Goal: Task Accomplishment & Management: Use online tool/utility

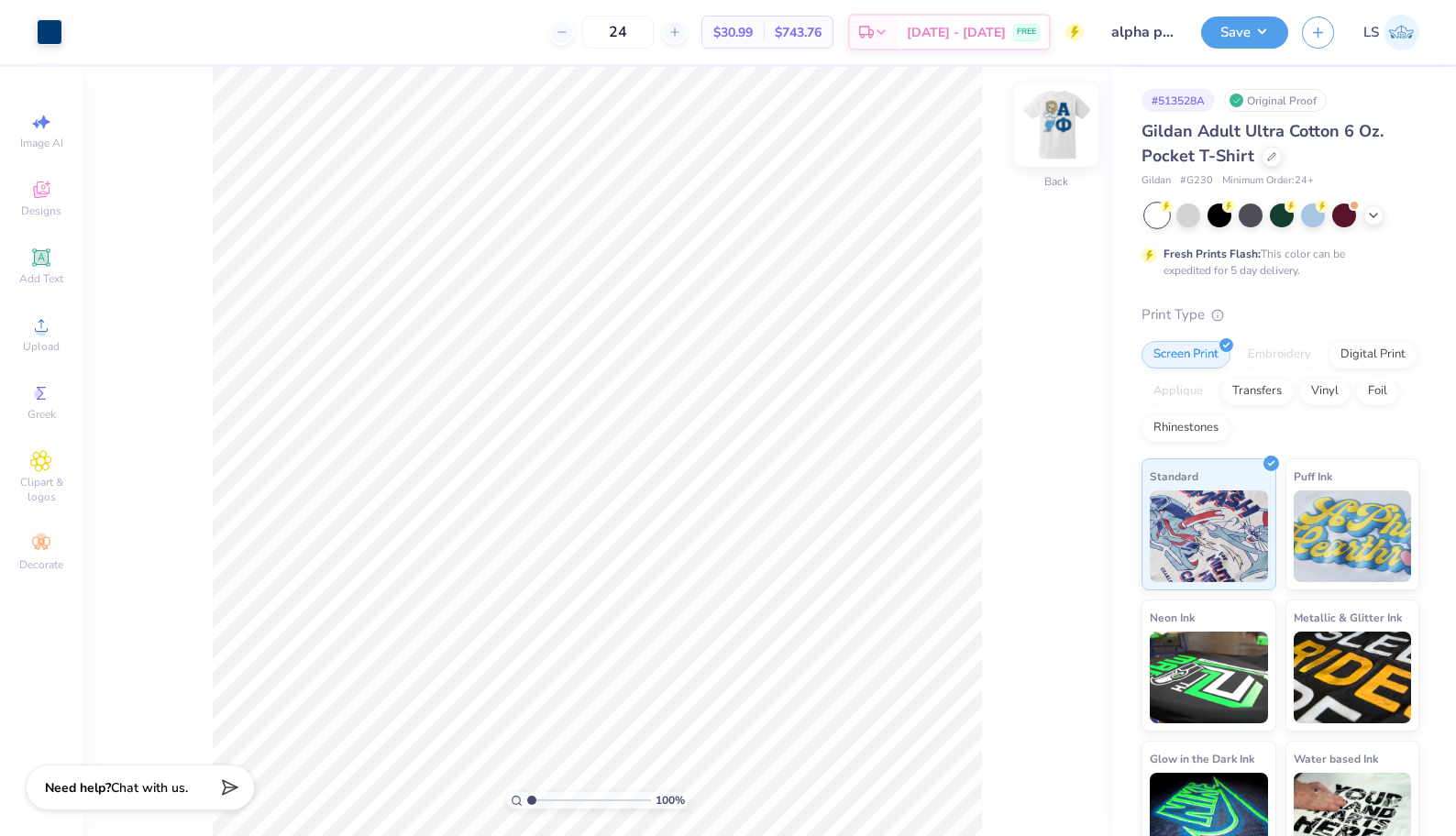
click at [1047, 142] on img at bounding box center [1056, 125] width 73 height 73
click at [42, 282] on span "Add Text" at bounding box center [41, 279] width 44 height 15
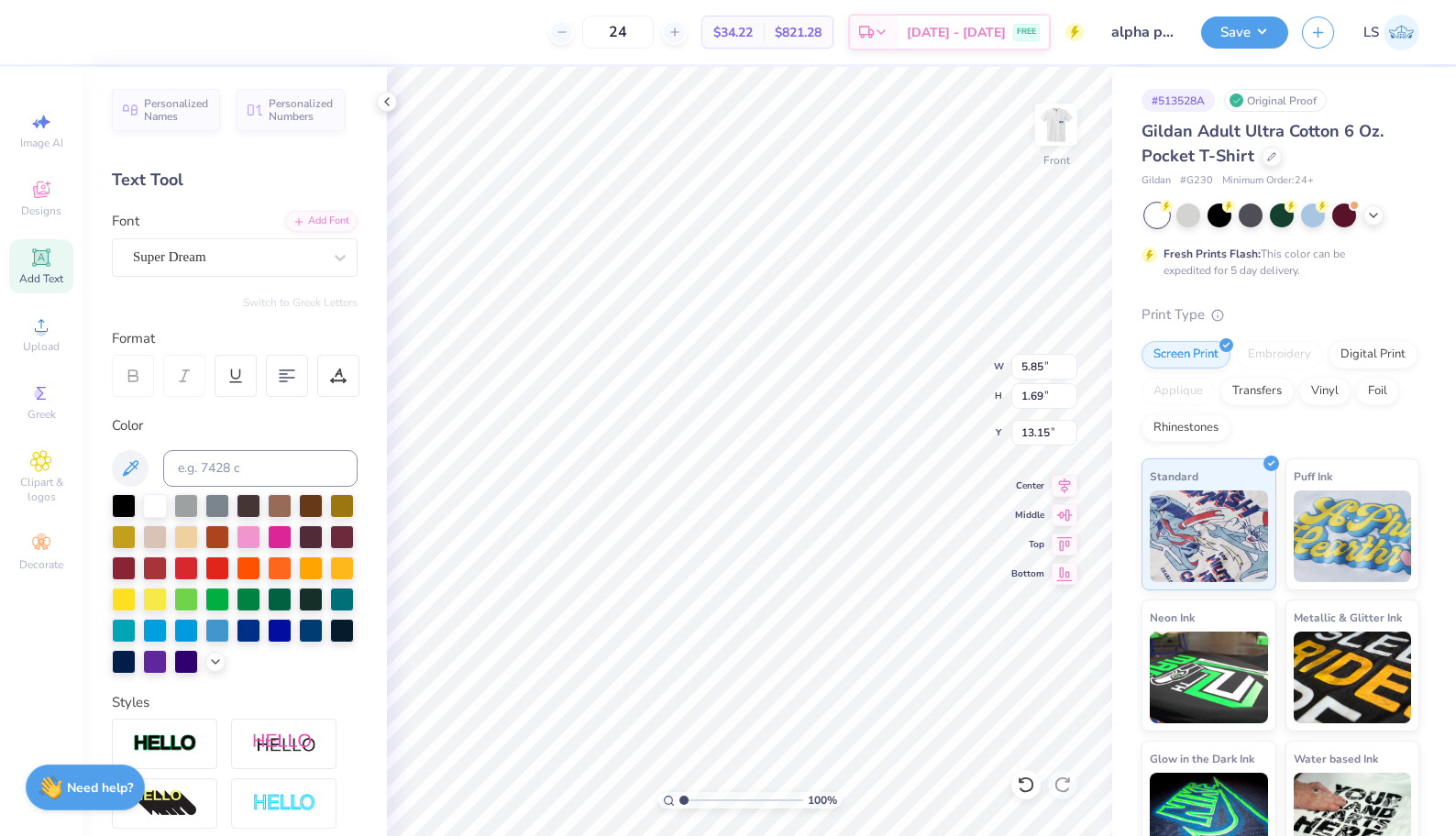
scroll to position [0, 4]
type textarea "[GEOGRAPHIC_DATA], [GEOGRAPHIC_DATA]"
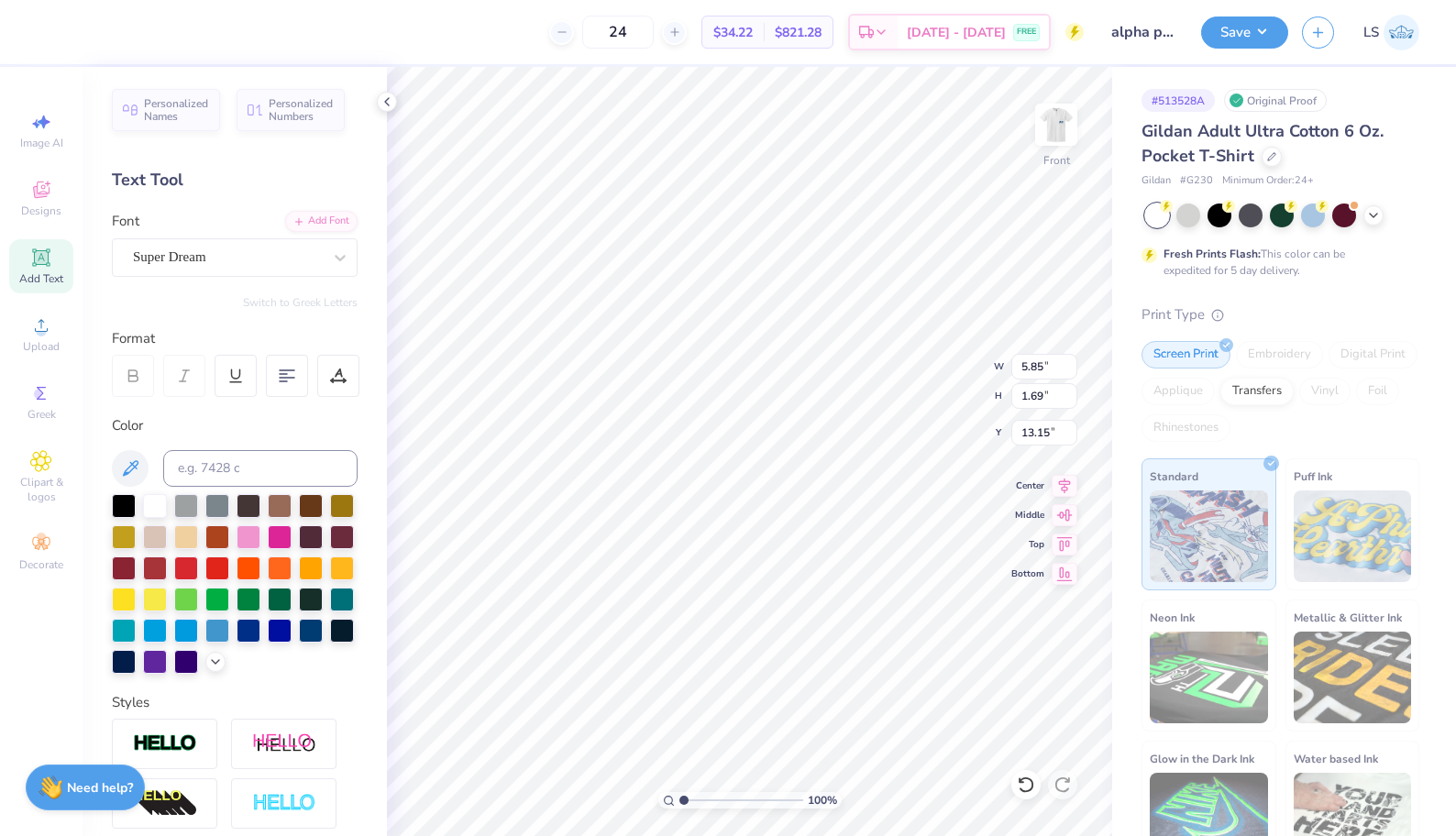
type input "12.00"
type input "13.58"
type input "3.00"
type input "15.90"
type input "1.81"
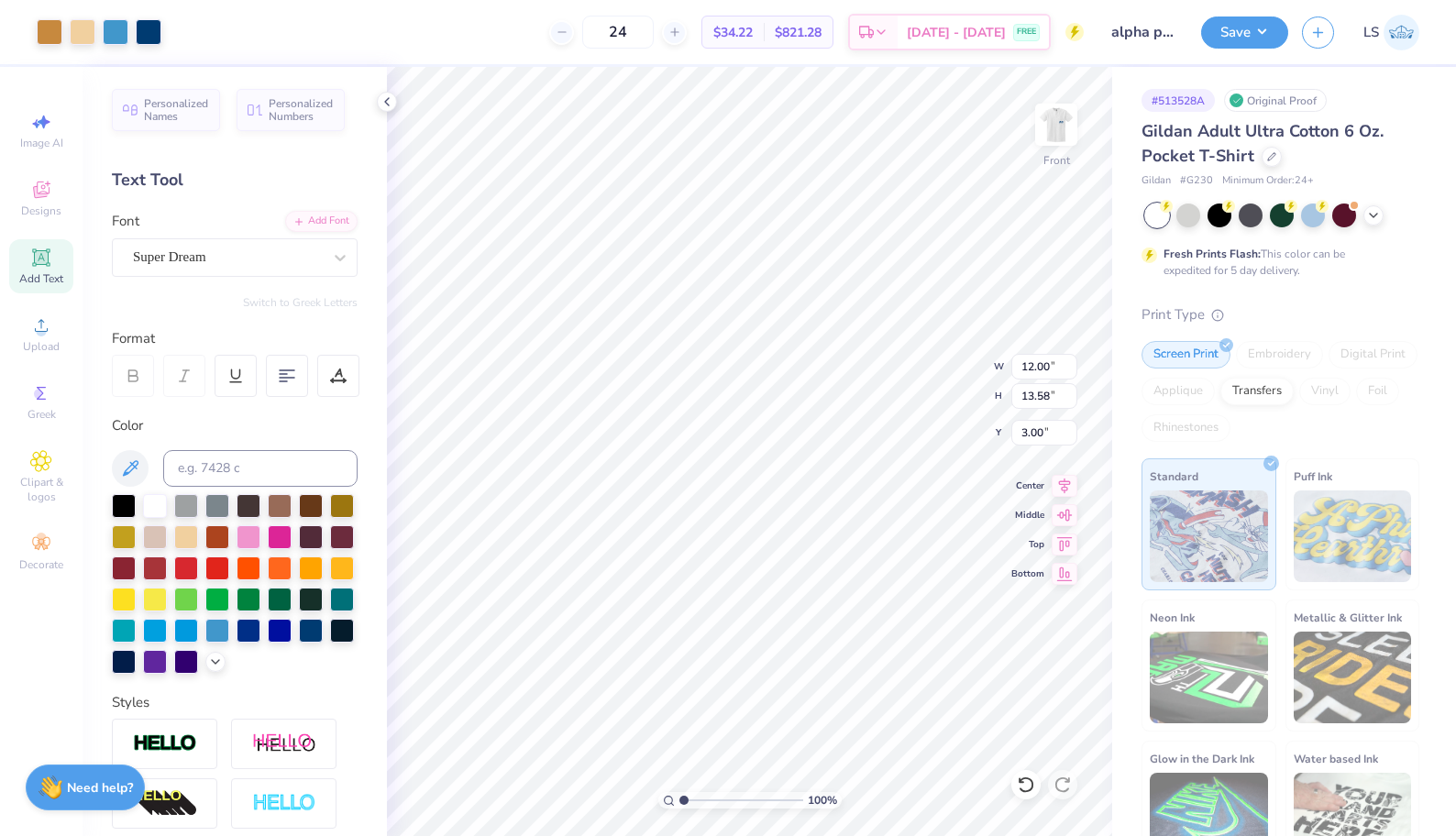
type input "13.09"
type input "12.00"
type input "13.58"
type input "3.00"
type input "15.90"
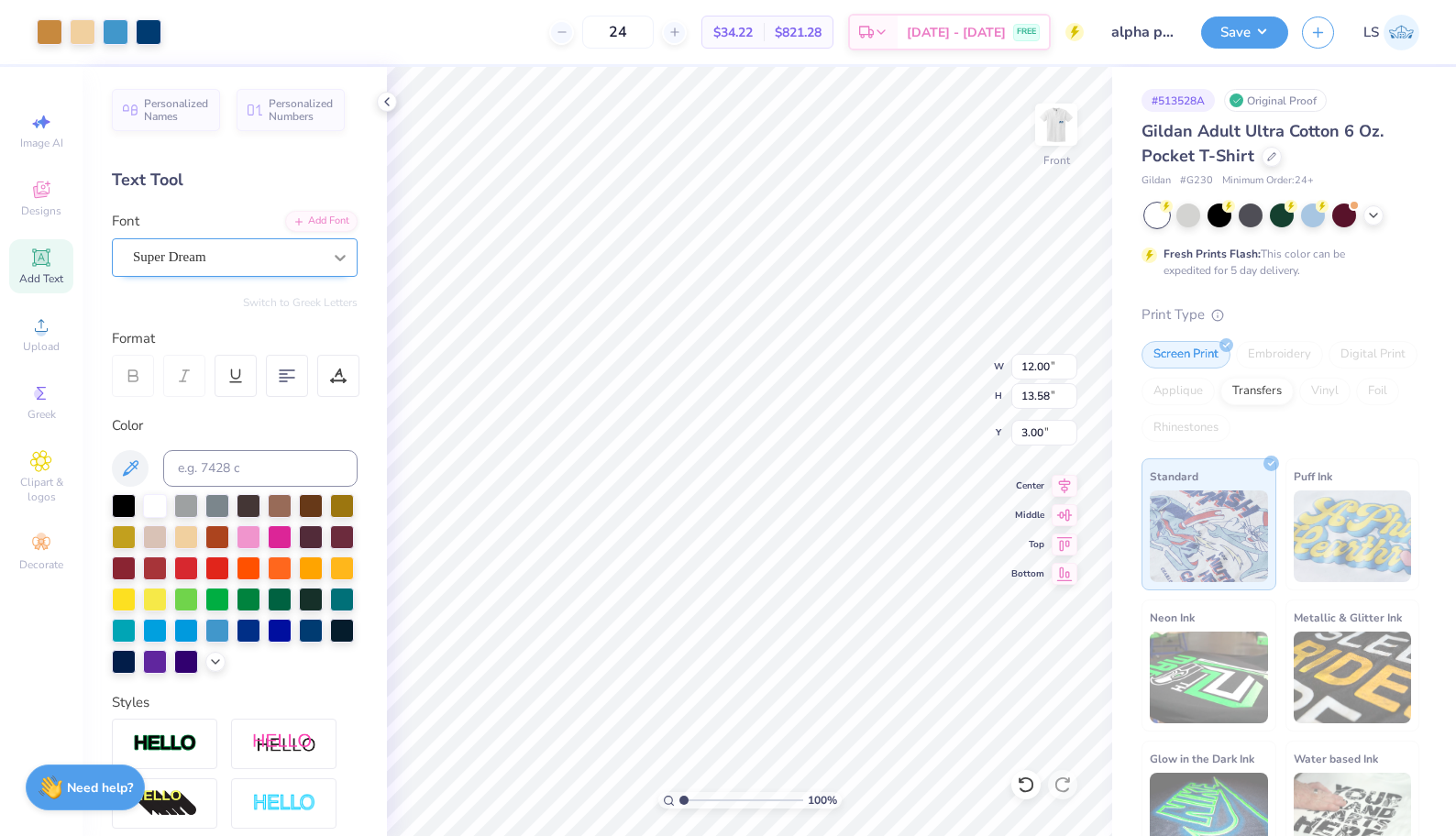
type input "1.81"
type input "13.09"
click at [301, 473] on input at bounding box center [260, 468] width 195 height 37
type input "541c"
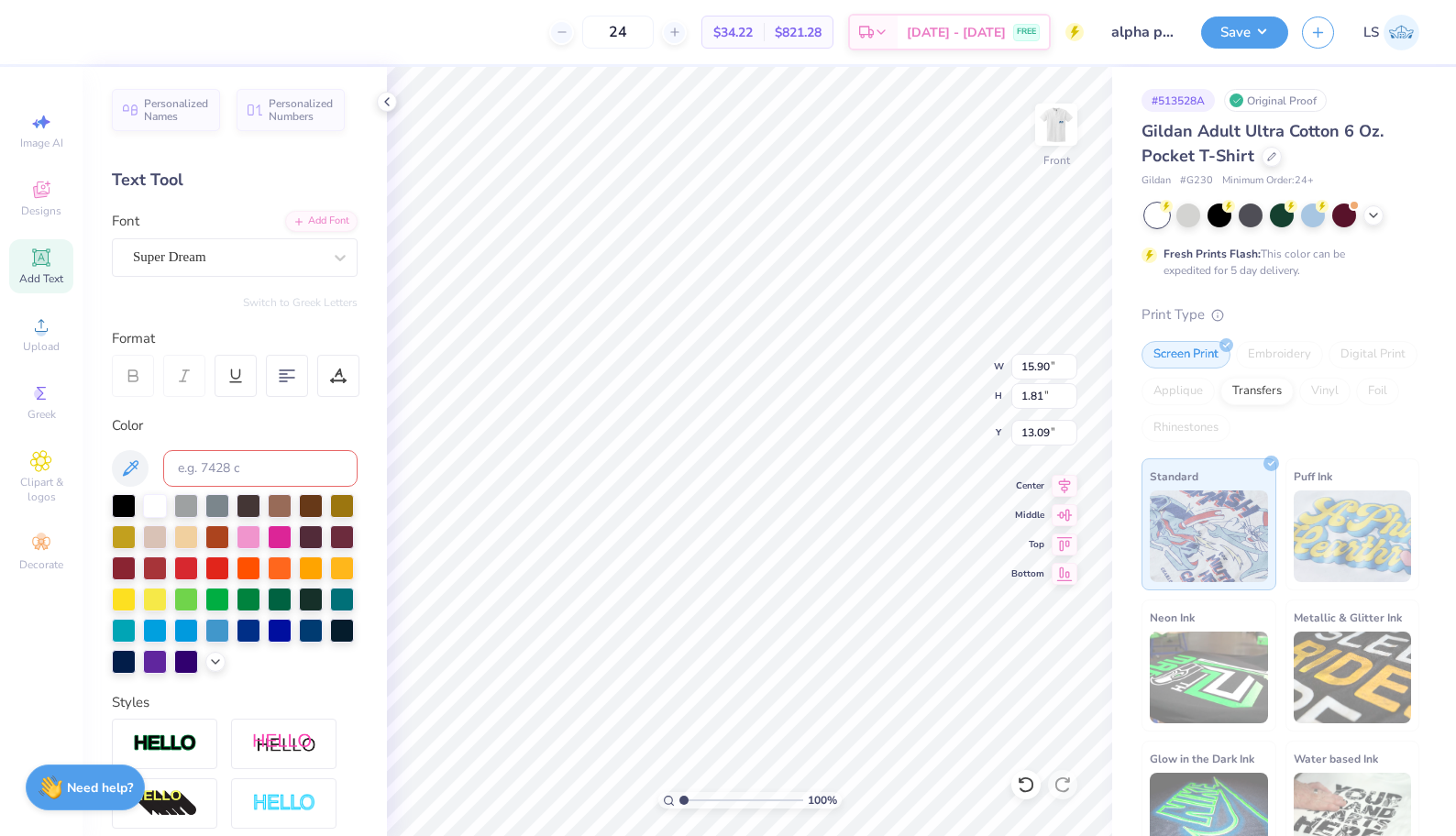
scroll to position [0, 6]
click at [256, 271] on div "Super Dream" at bounding box center [235, 257] width 246 height 38
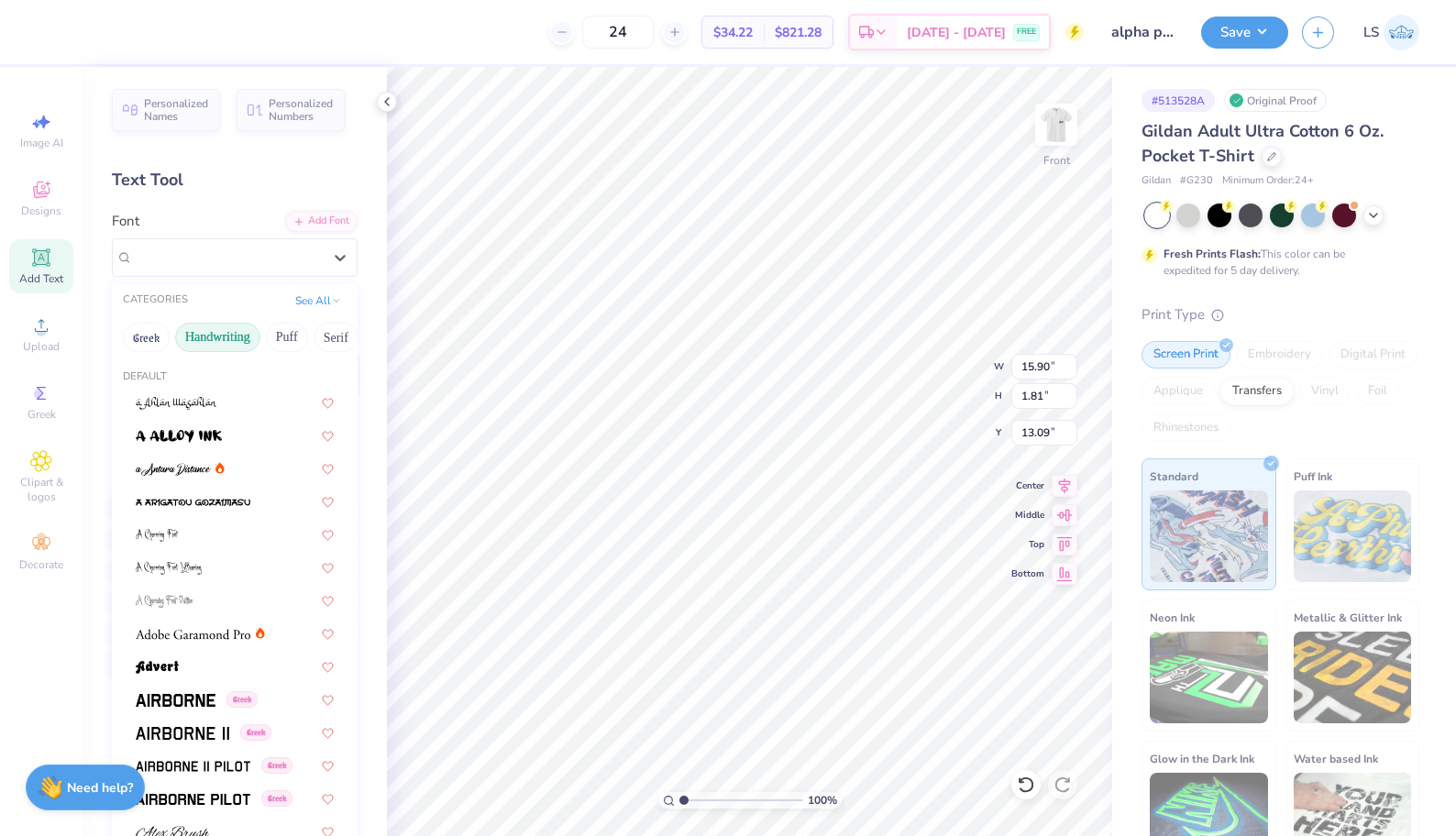
click at [218, 328] on button "Handwriting" at bounding box center [217, 337] width 85 height 29
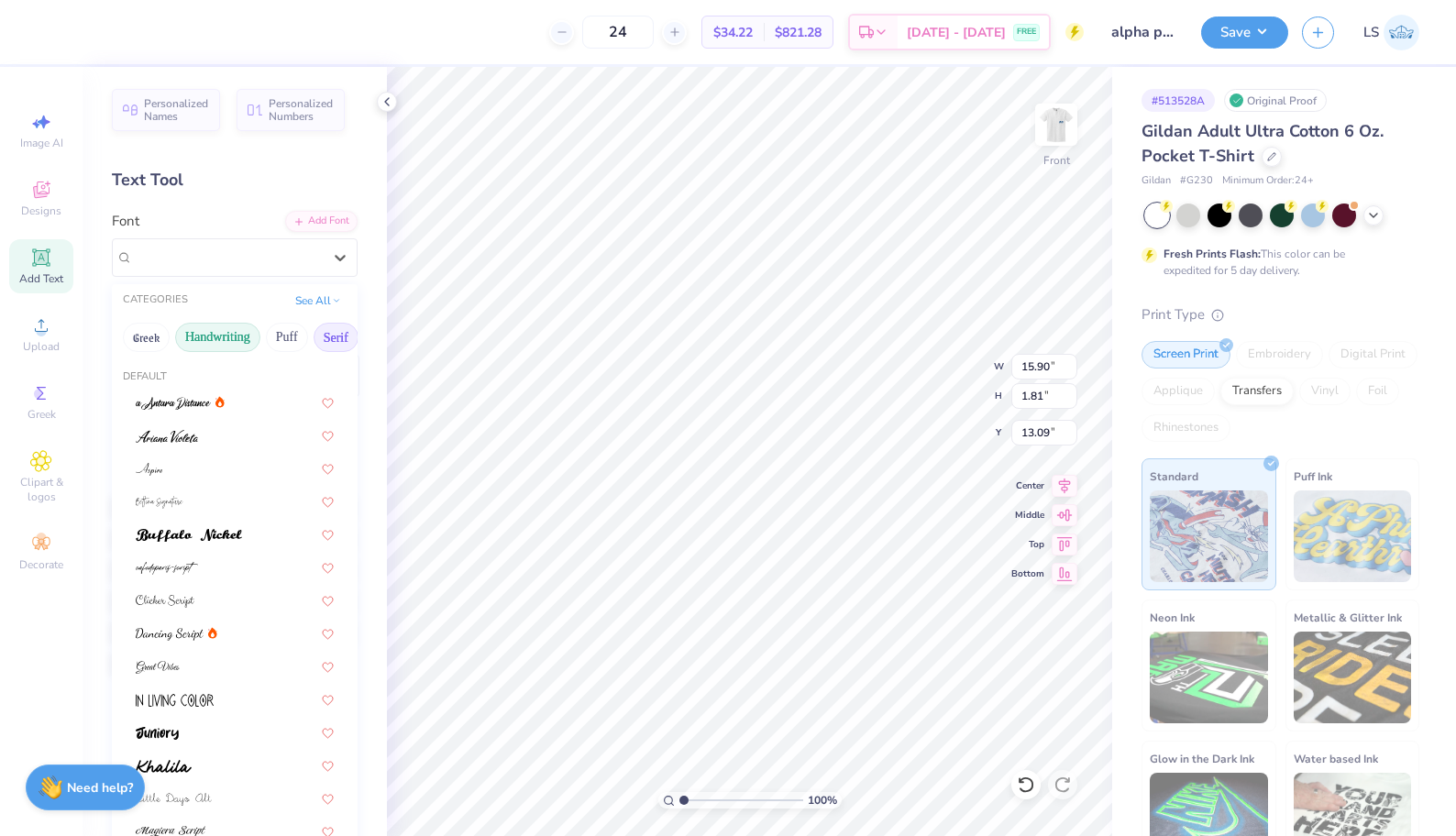
click at [325, 339] on button "Serif" at bounding box center [336, 337] width 45 height 29
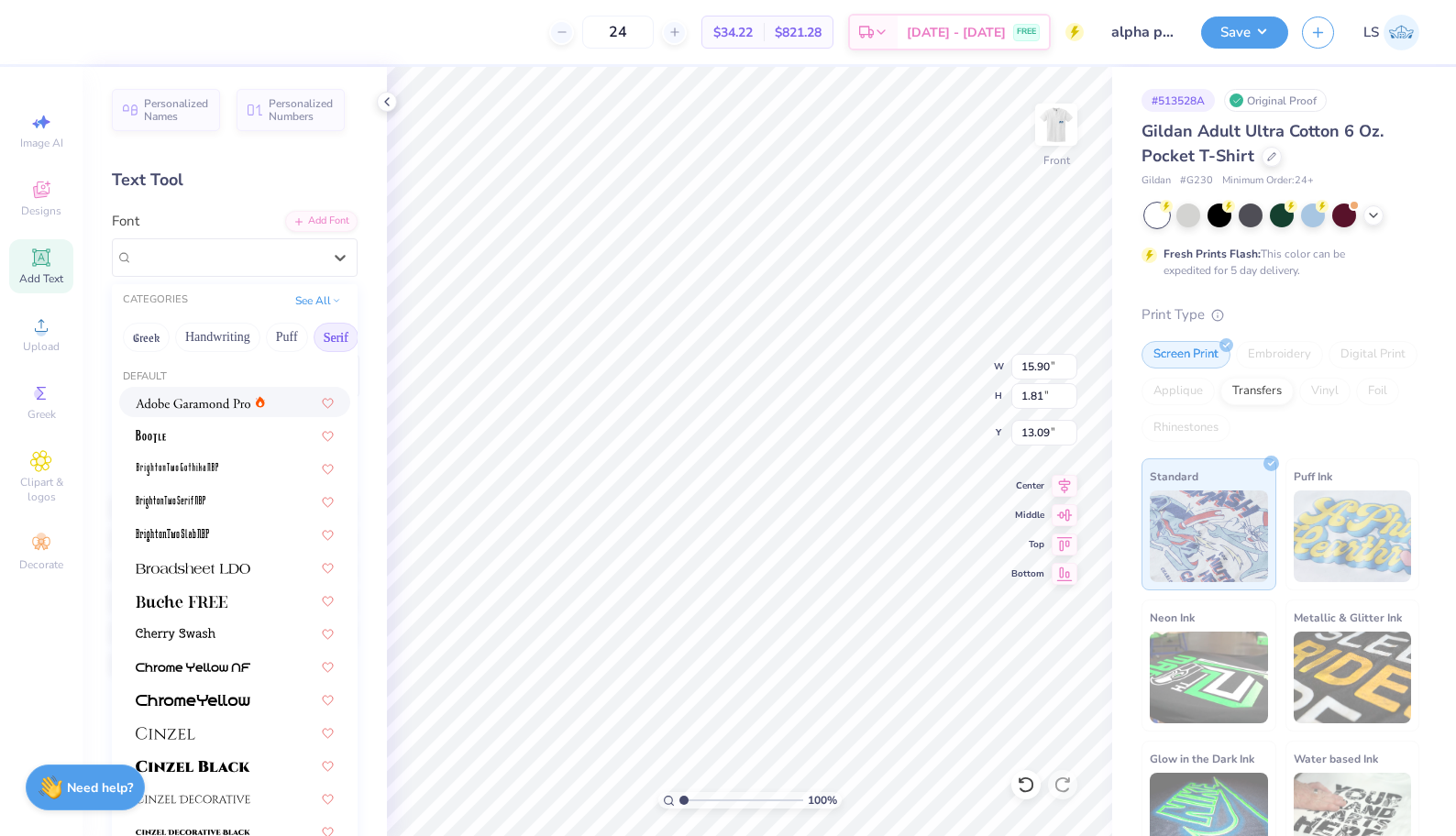
click at [232, 408] on img at bounding box center [193, 403] width 114 height 13
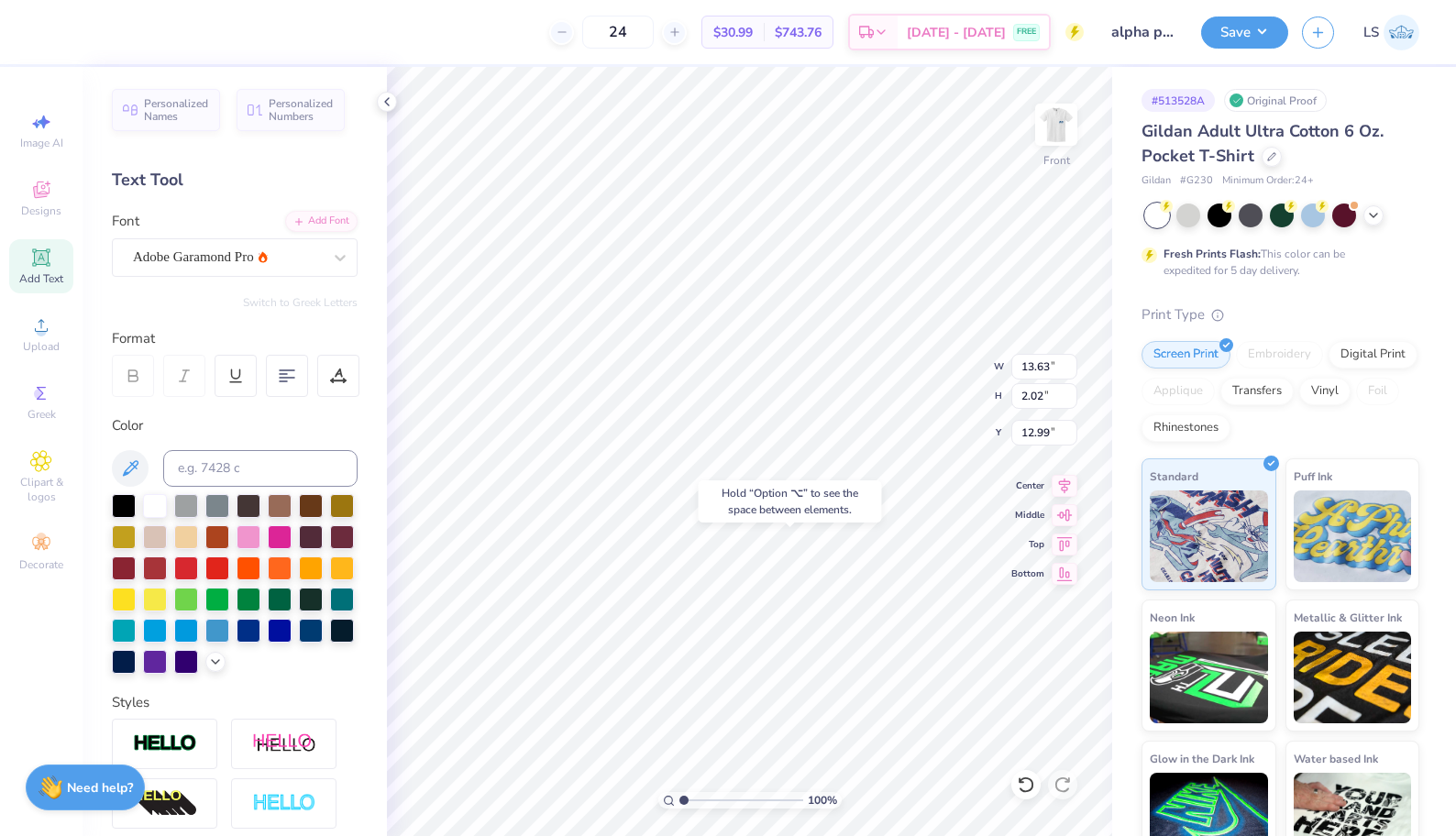
type input "17.12"
type input "6.60"
type input "0.98"
type input "17.22"
type input "8.41"
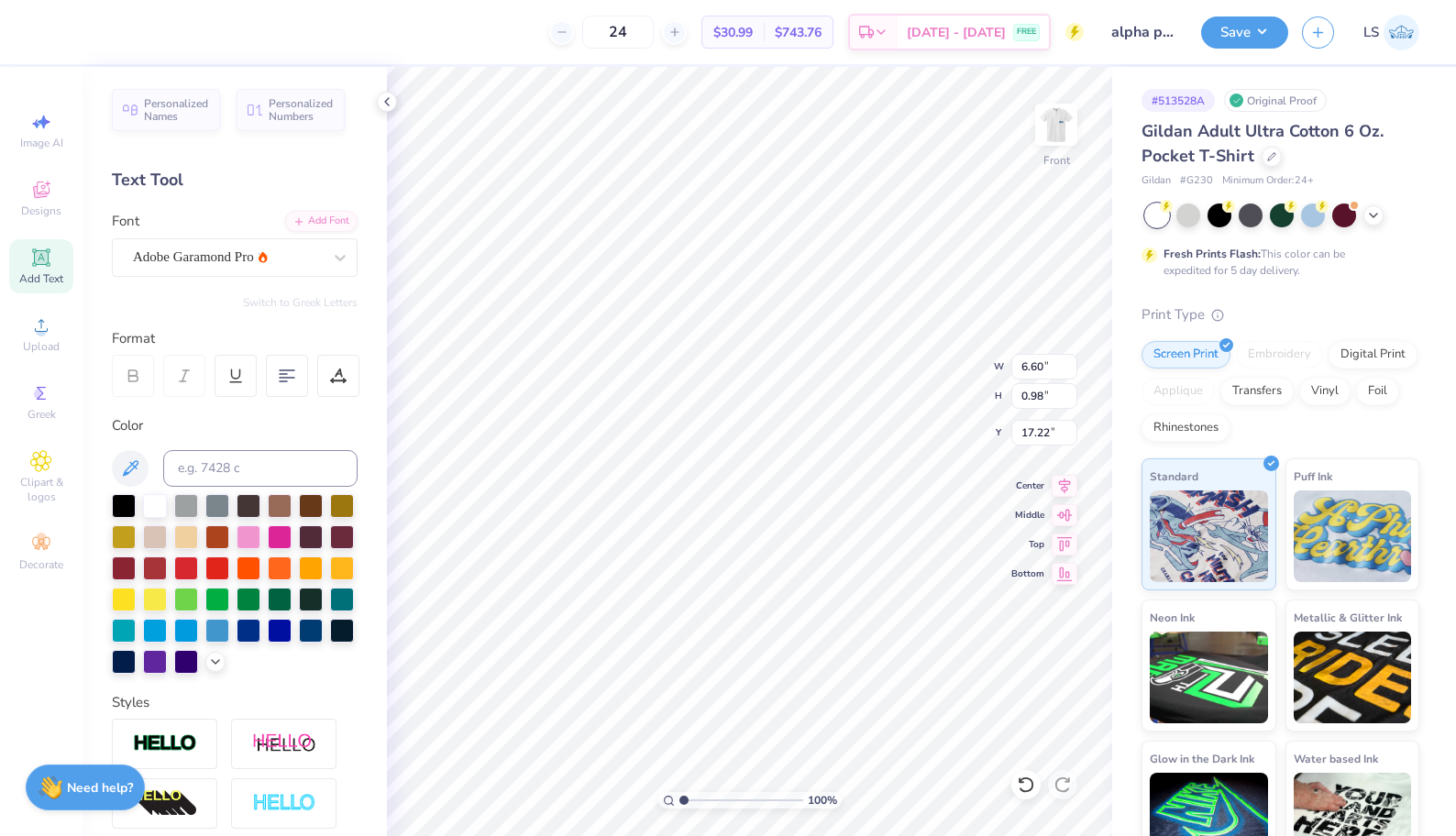
type input "1.24"
type input "17.03"
type input "12.00"
type input "13.58"
type input "3.00"
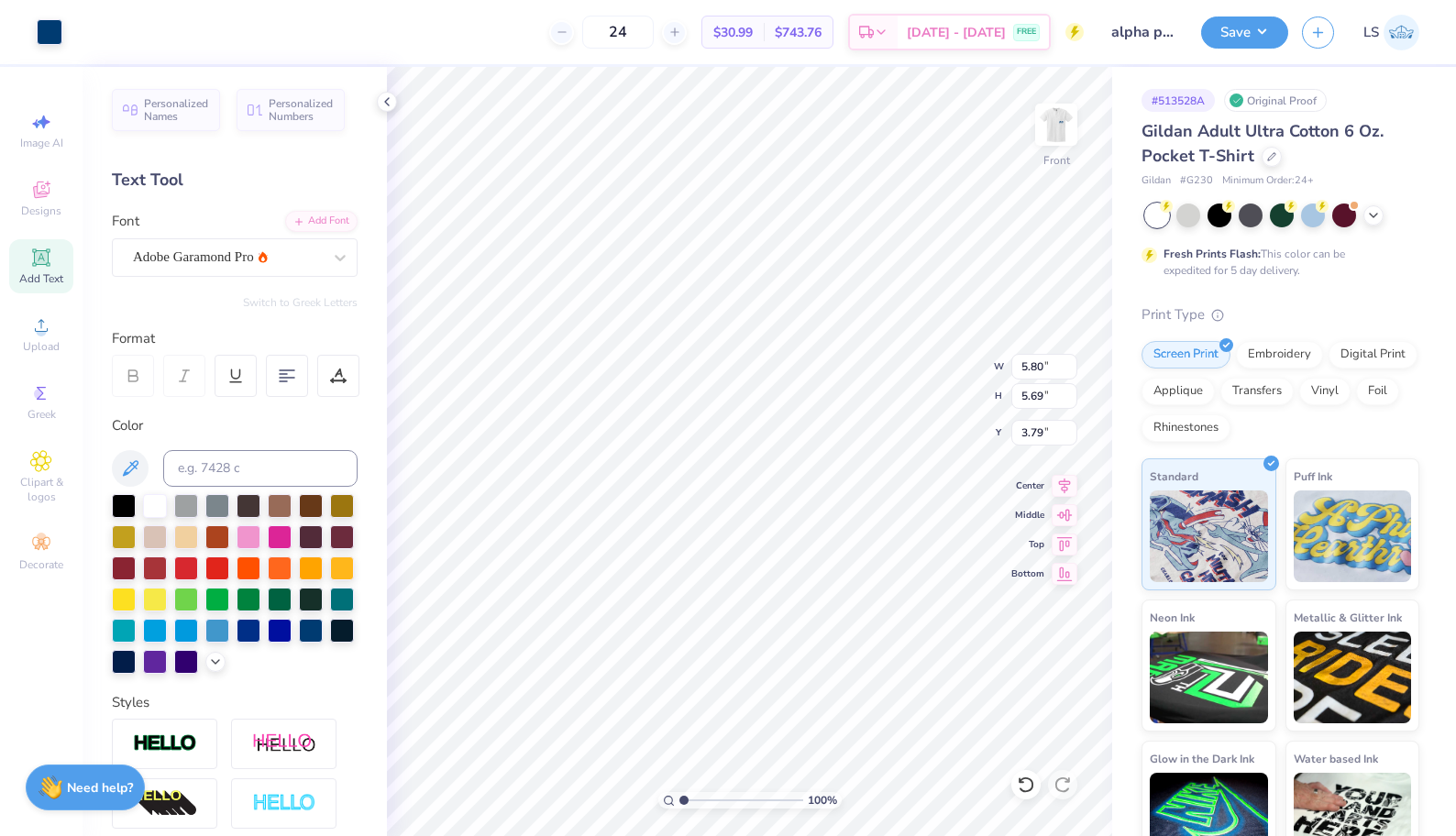
type input "3.29"
type input "3.23"
type input "6.25"
type input "6.75"
type input "6.27"
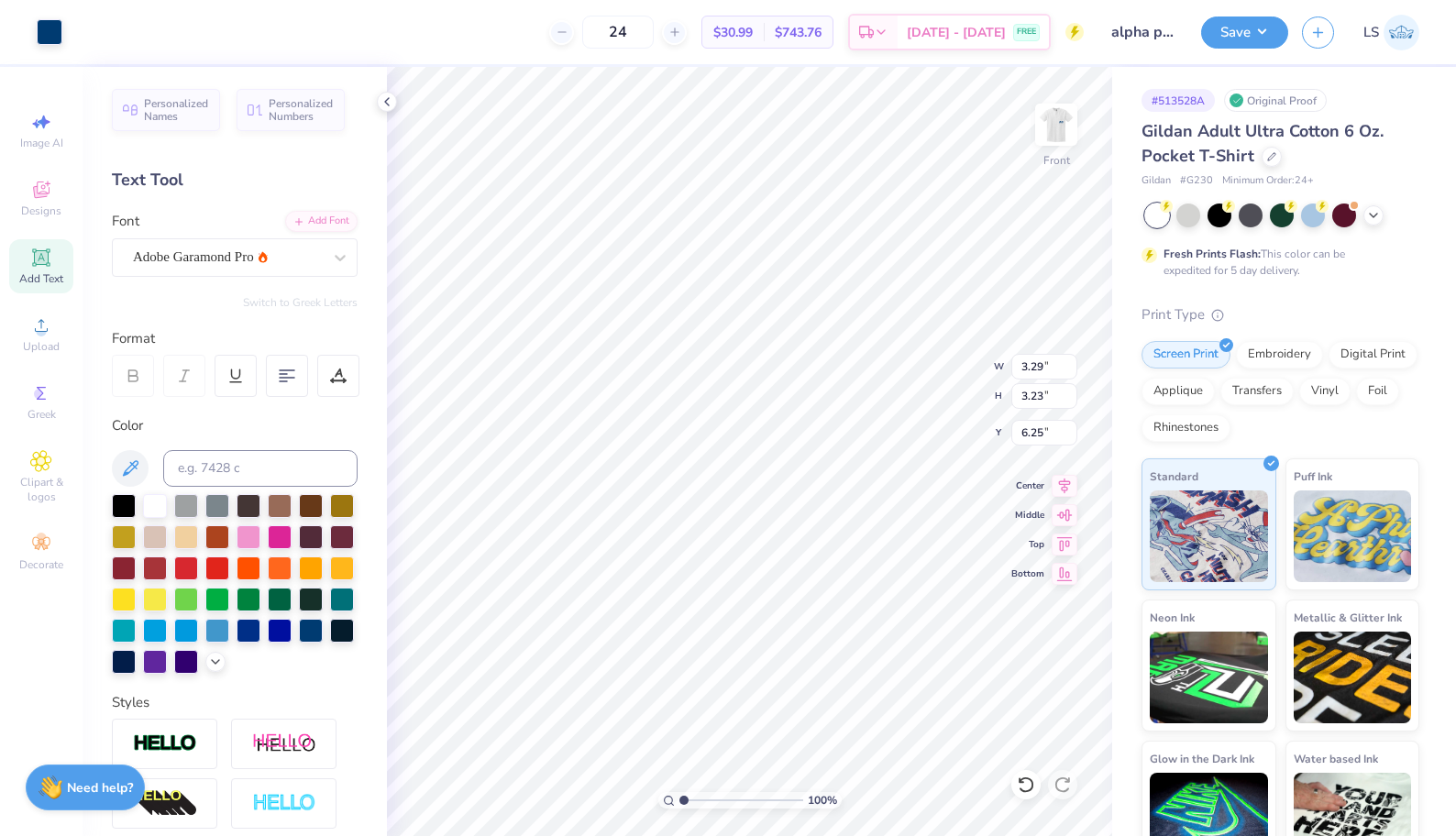
type input "10.27"
type input "3.97"
type input "3.69"
type input "12.86"
type input "3.29"
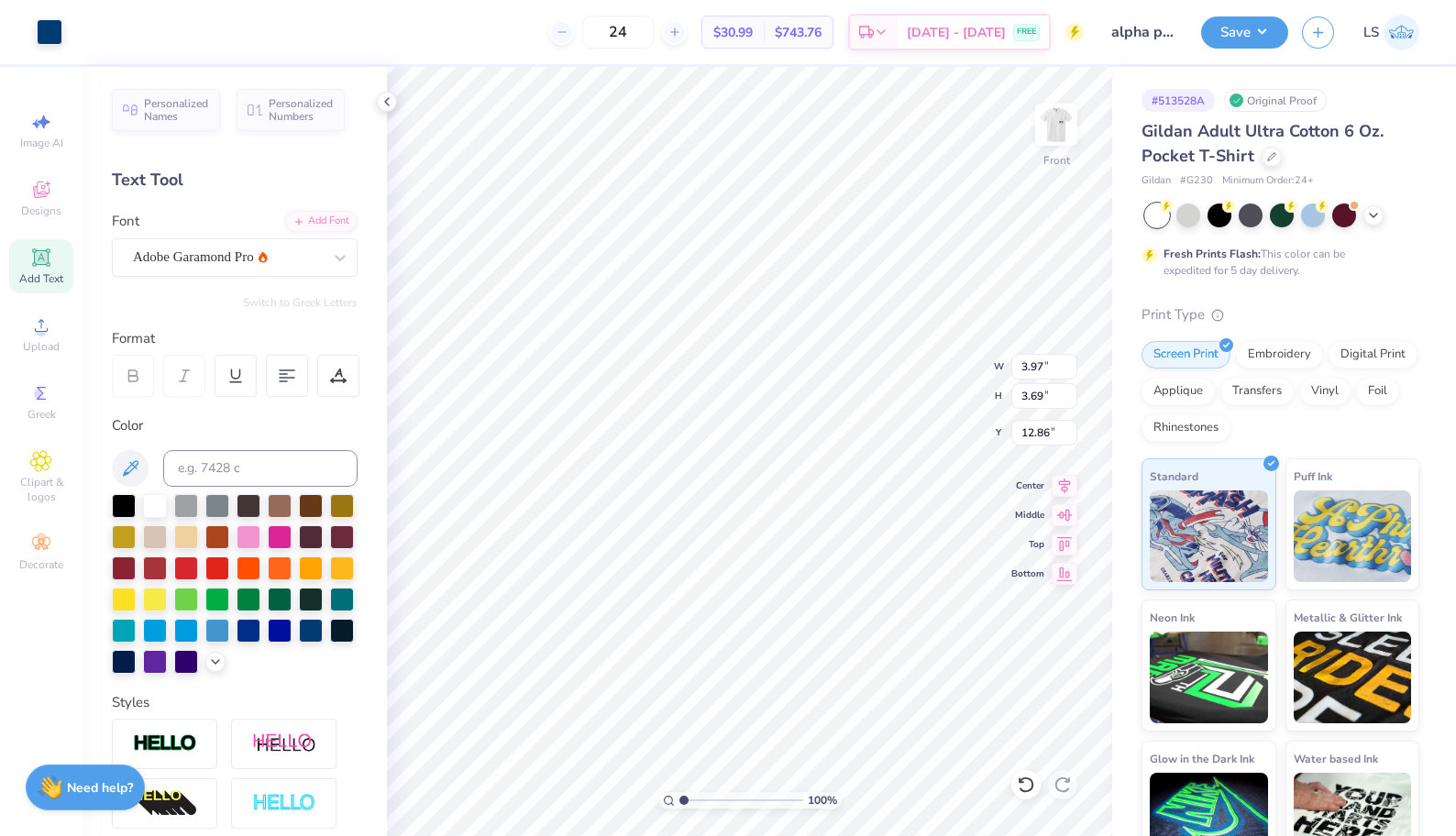
type input "3.23"
type input "12.10"
type input "3.96"
type input "3.88"
type input "3.97"
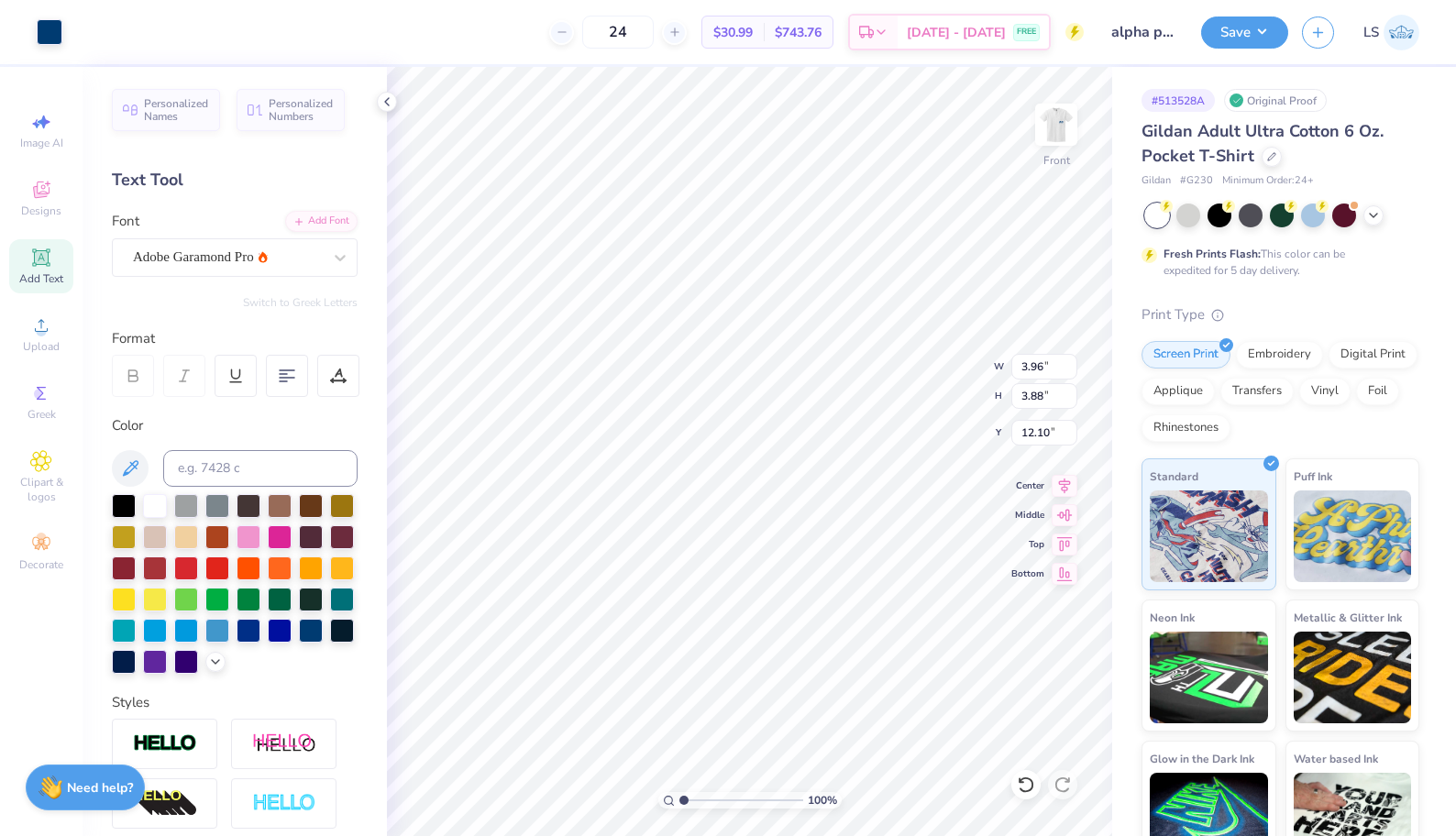
type input "3.69"
type input "11.79"
type input "4.18"
type input "3.88"
type input "12.06"
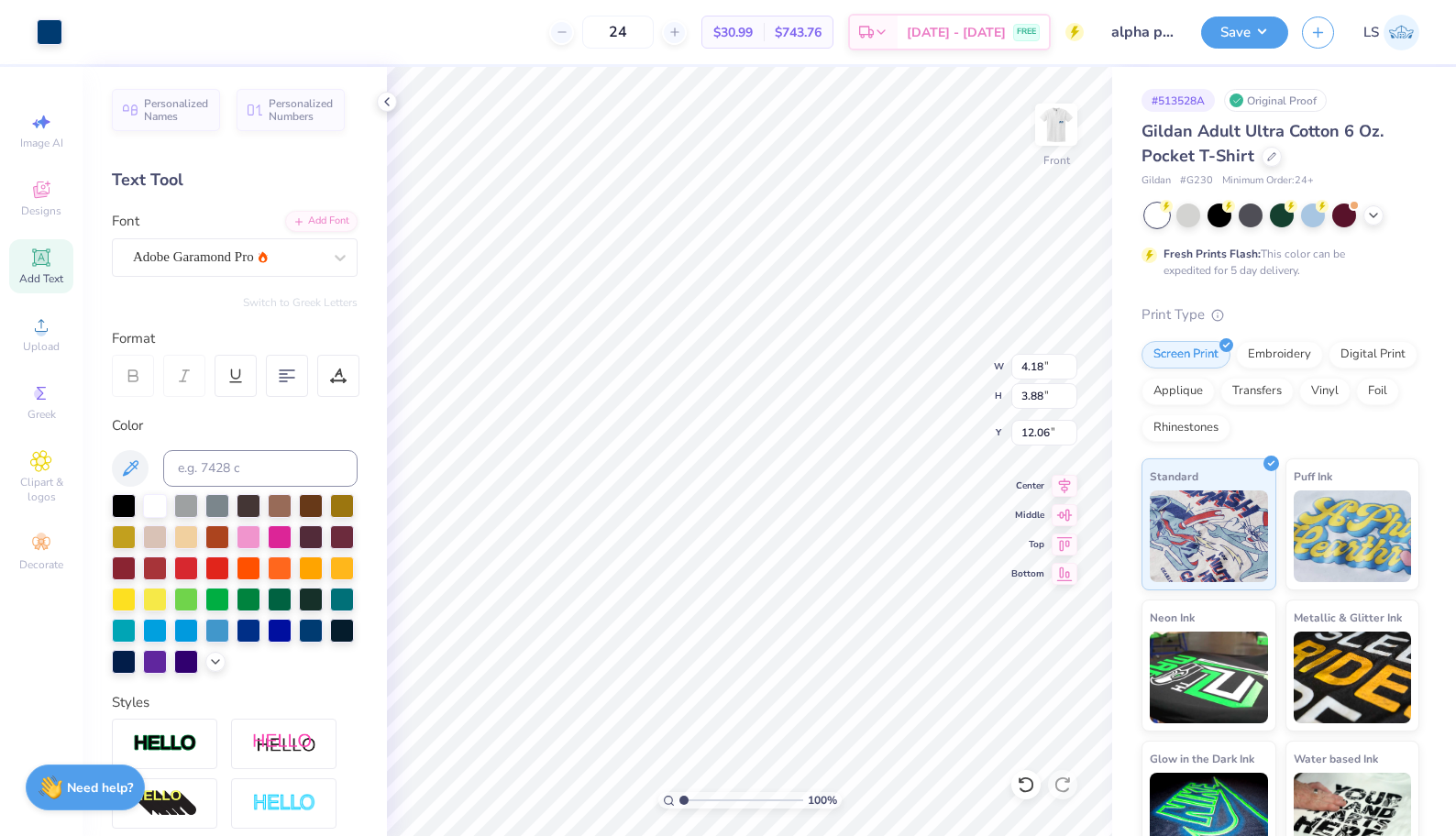
type input "4.33"
type input "4.03"
type input "4.38"
type input "4.07"
type input "12.02"
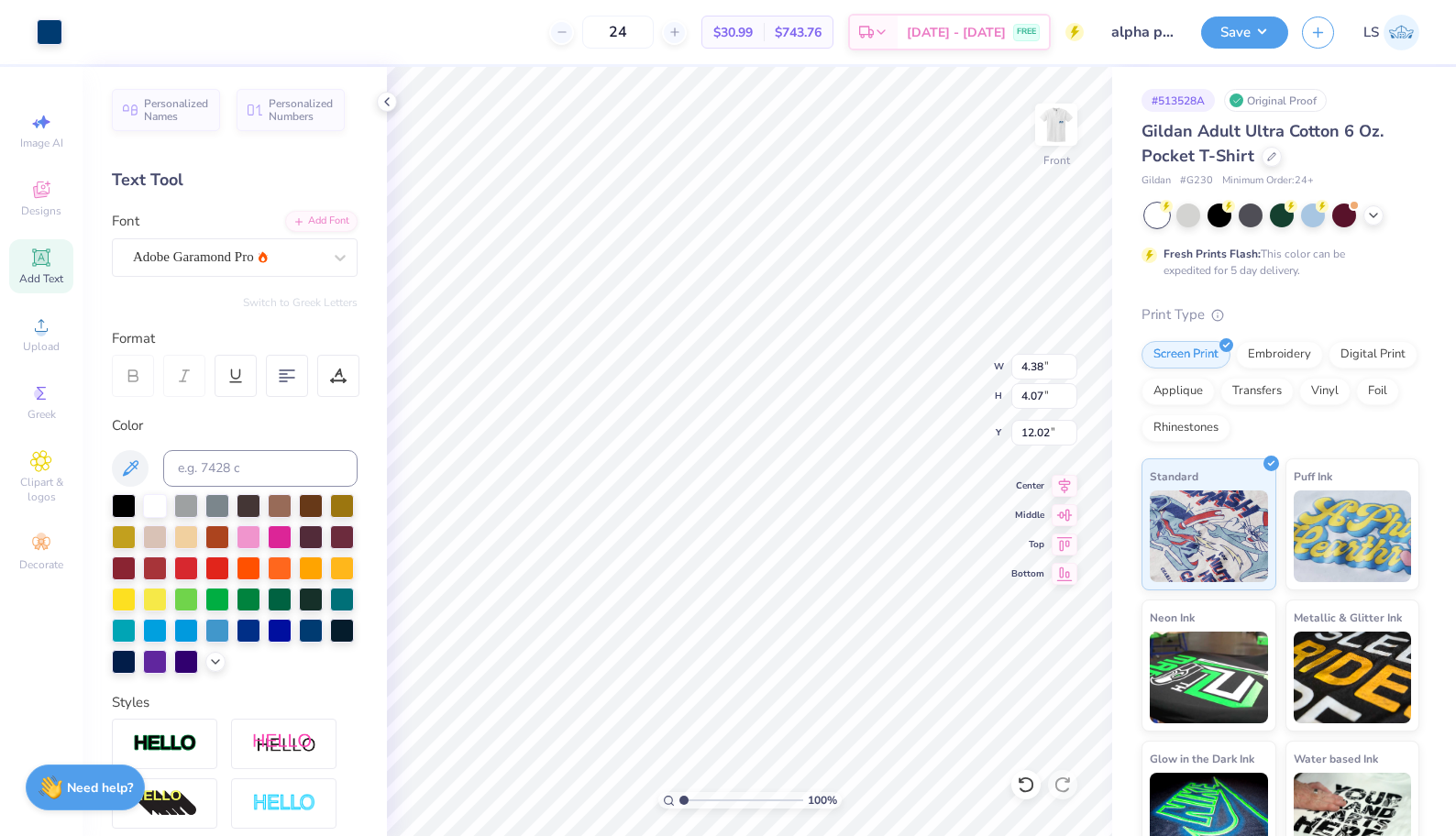
type input "11.97"
click at [842, 427] on li "Copy" at bounding box center [889, 420] width 144 height 36
type input "5.03"
type input "5.17"
type input "4.54"
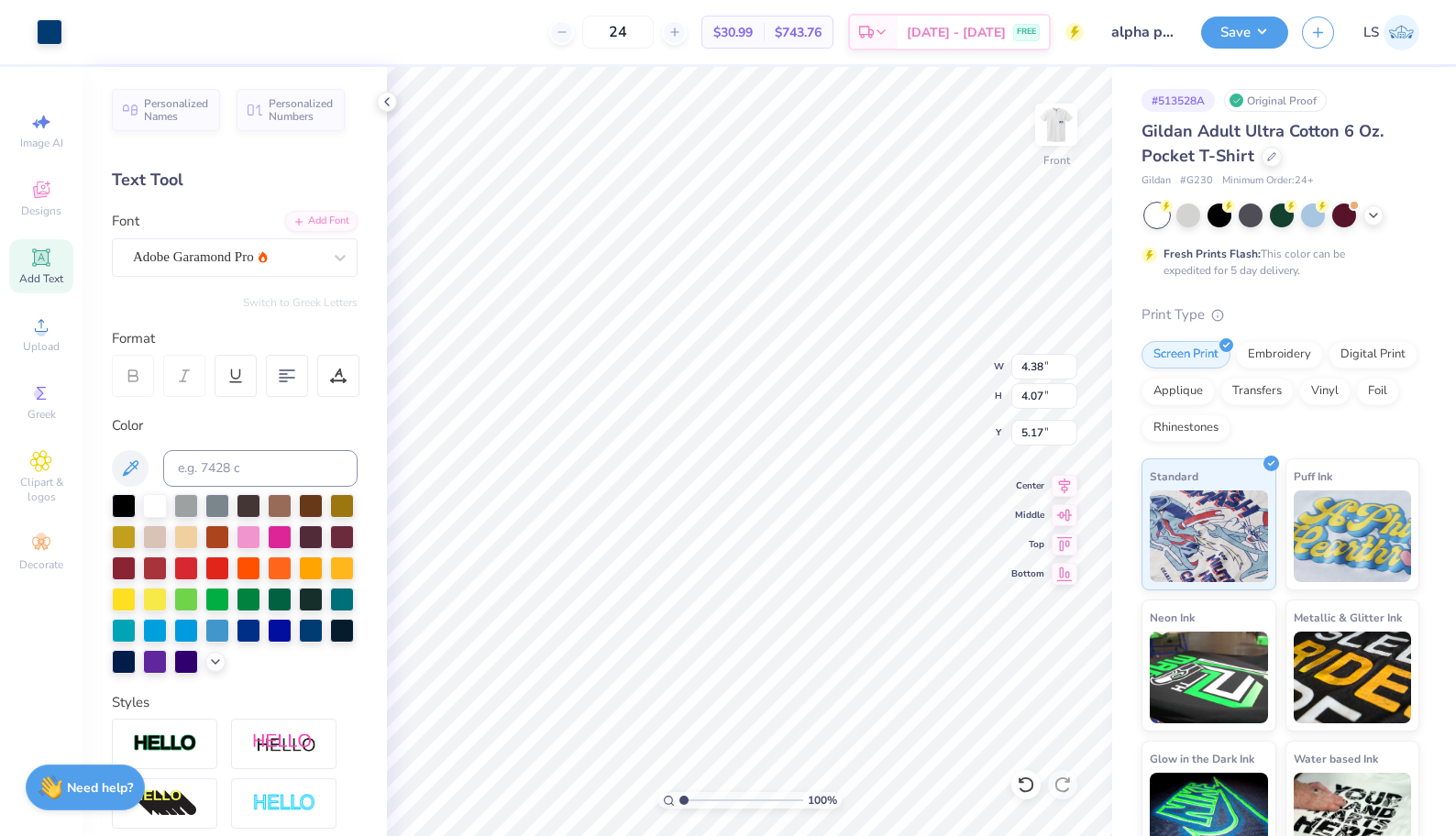
type input "4.22"
type input "5.44"
type input "4.38"
type input "4.07"
type input "5.44"
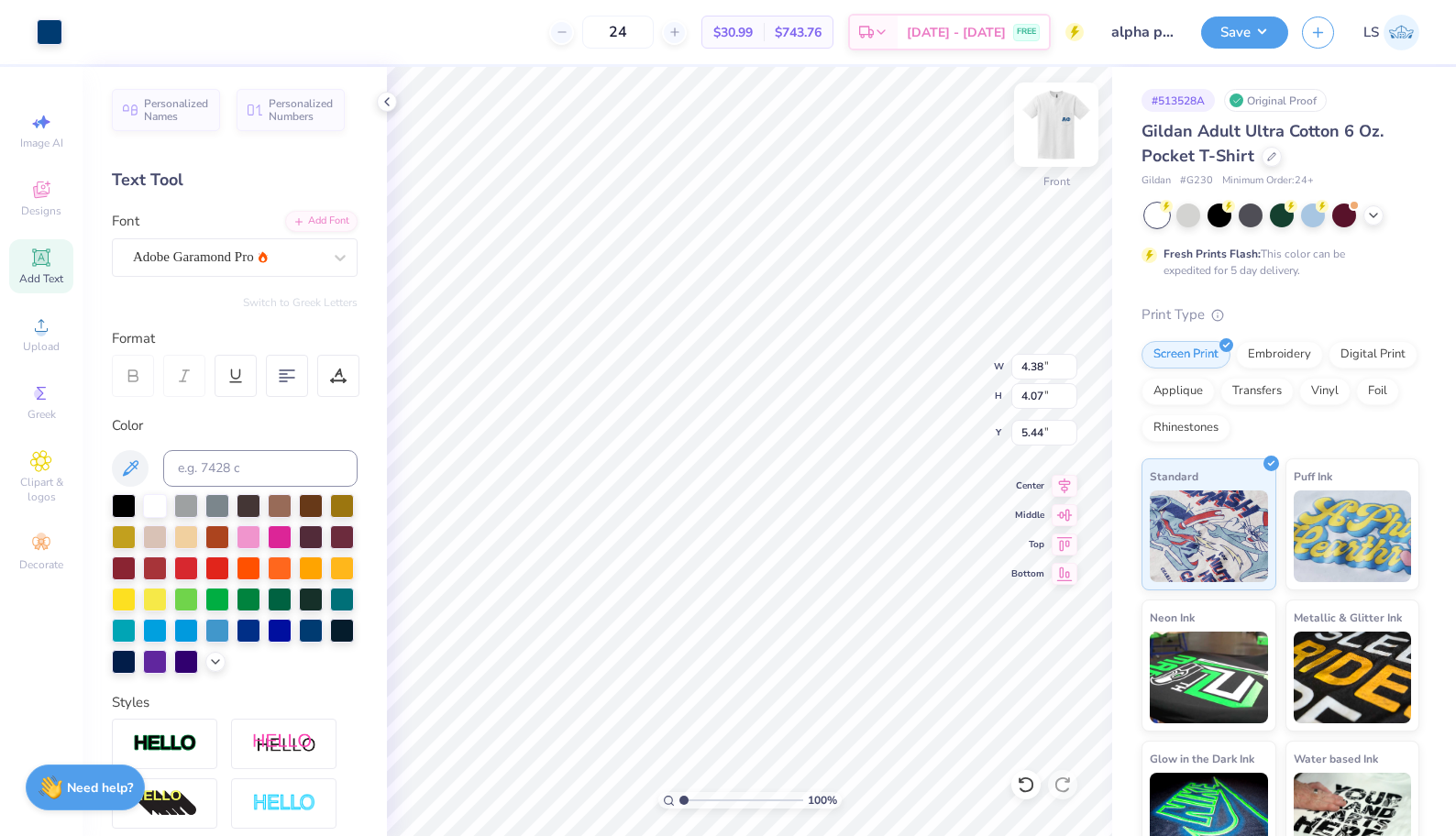
type input "4.54"
type input "4.22"
type input "4.91"
type input "4.56"
type input "6.09"
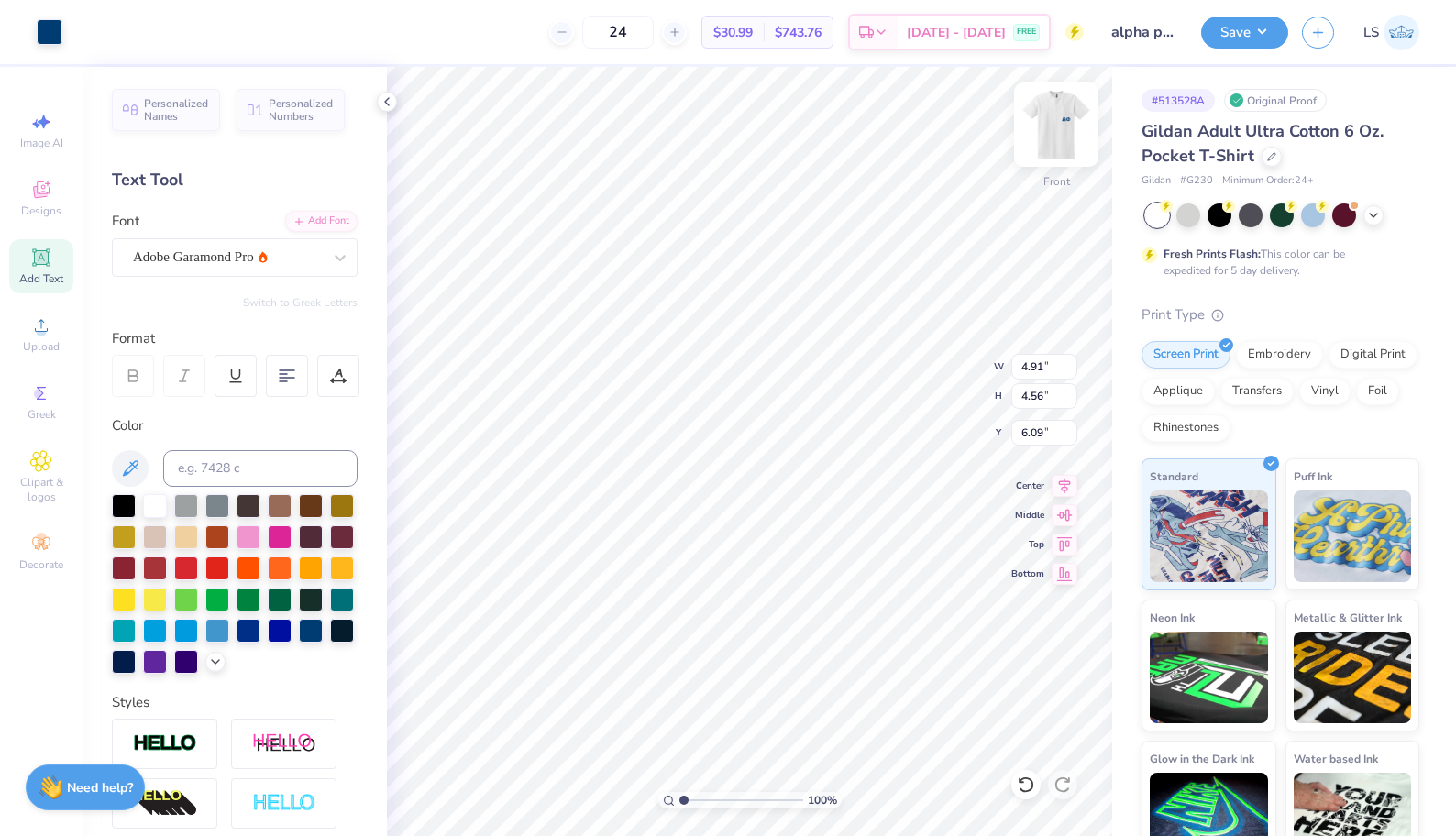
type input "4.38"
type input "4.07"
type input "6.34"
type input "3.96"
type input "3.88"
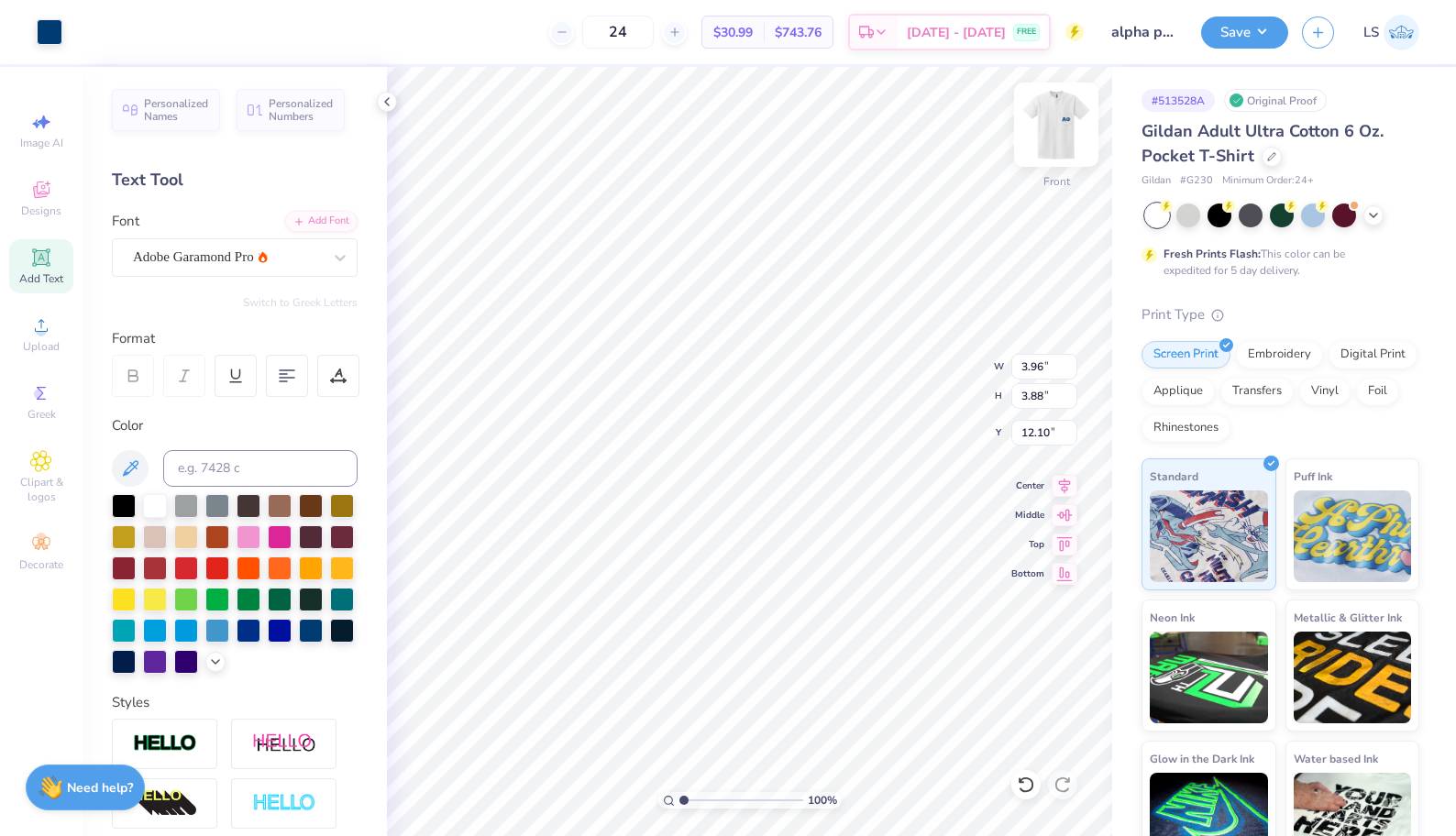
type input "11.11"
type input "4.38"
type input "4.07"
type input "11.01"
type input "4.94"
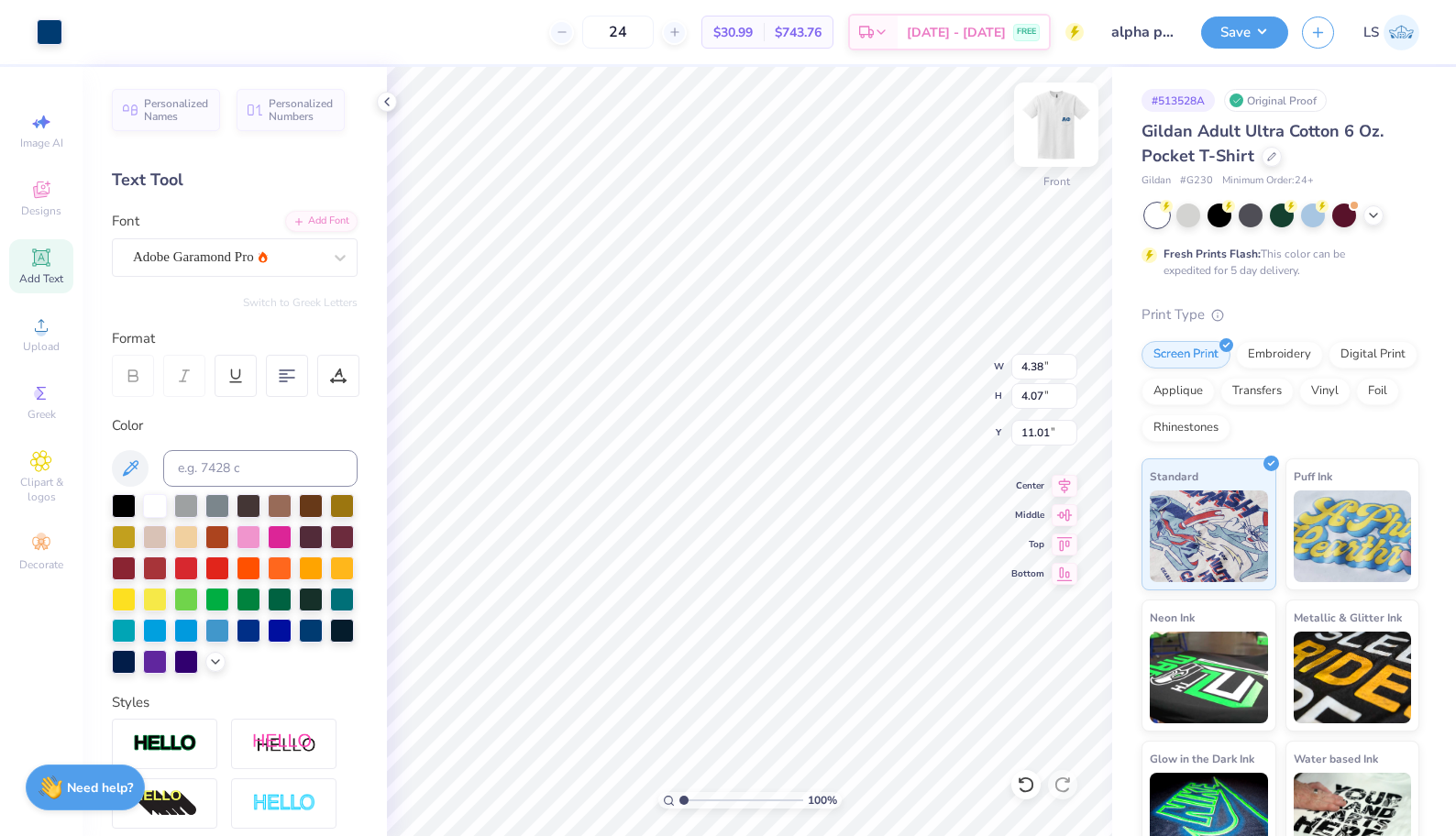
type input "4.59"
type input "3.96"
type input "3.88"
type input "11.11"
type input "4.48"
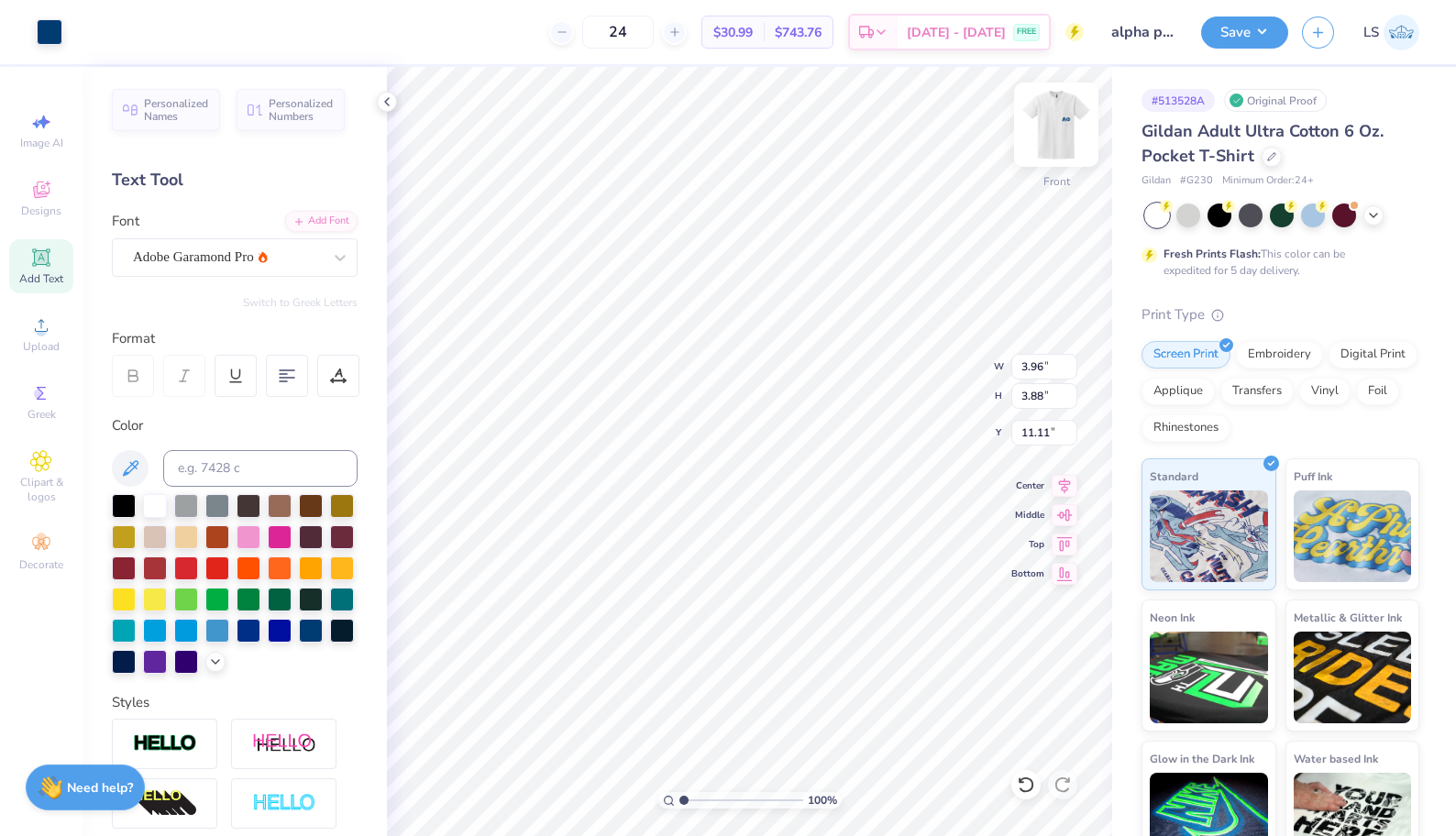
type input "4.39"
type input "4.94"
type input "4.59"
type input "10.65"
type input "5.16"
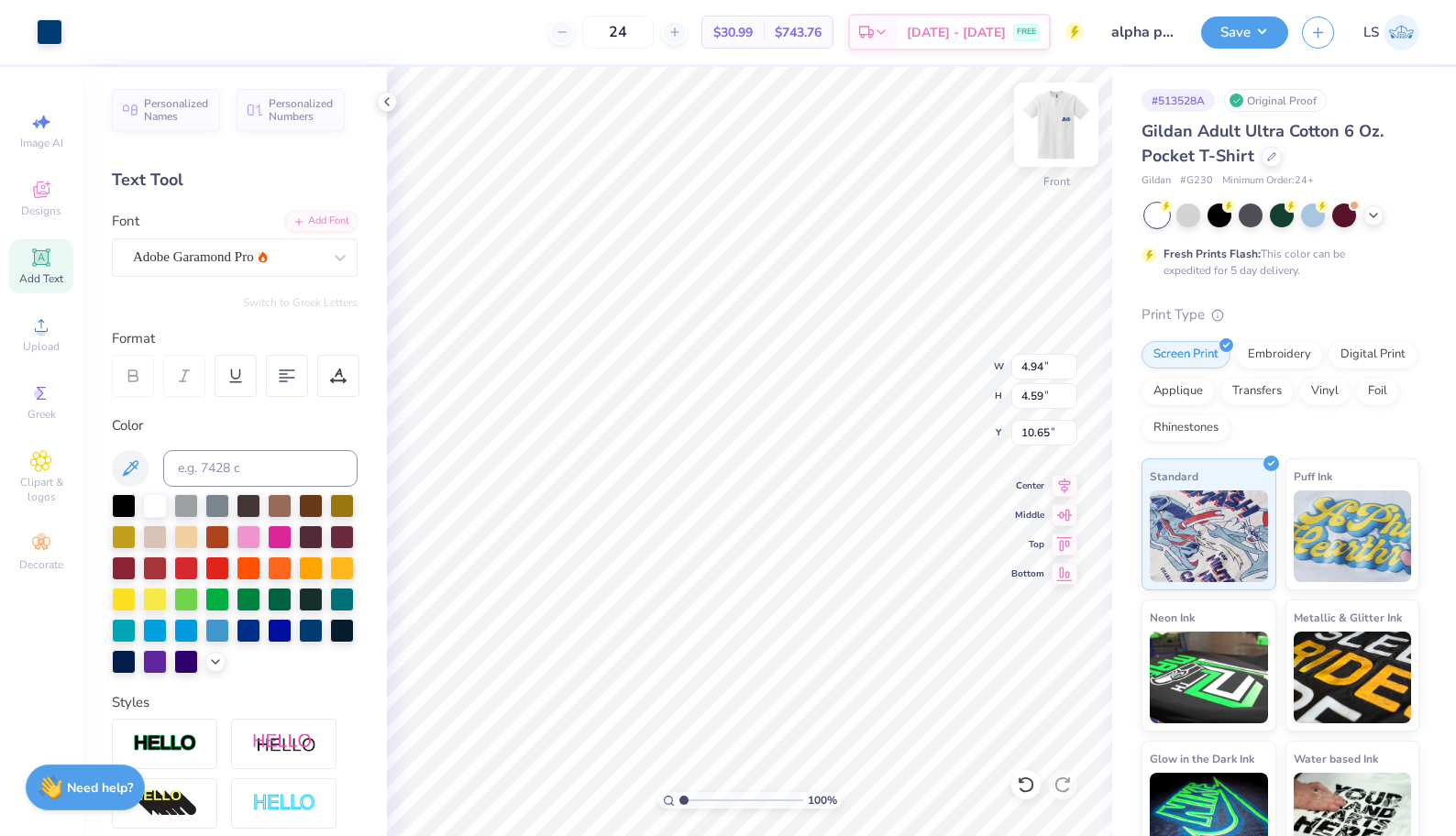
type input "4.79"
type input "4.91"
type input "4.56"
type input "6.09"
type input "4.38"
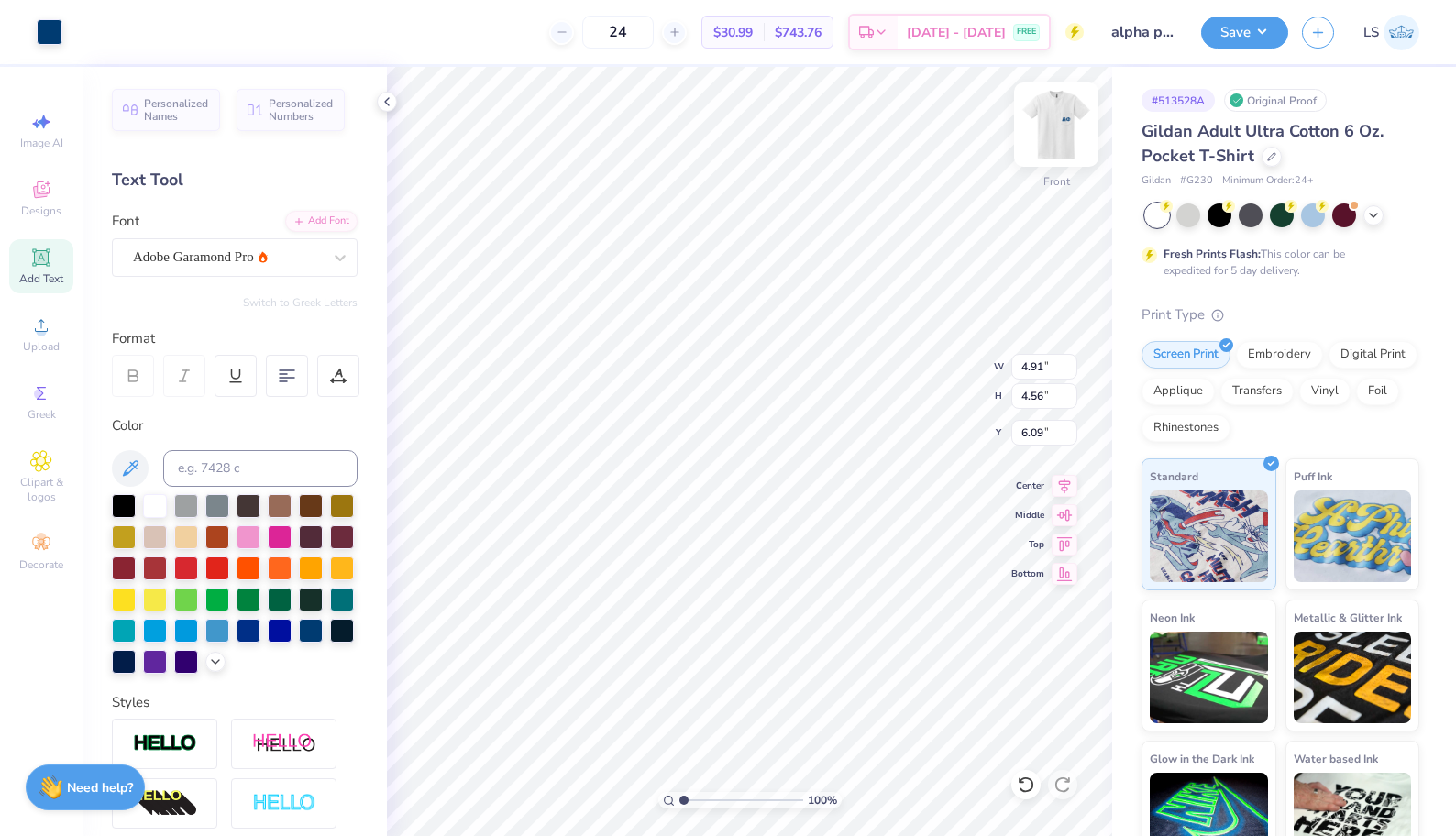
type input "4.07"
type input "6.09"
type input "4.46"
type input "4.14"
type input "16.58"
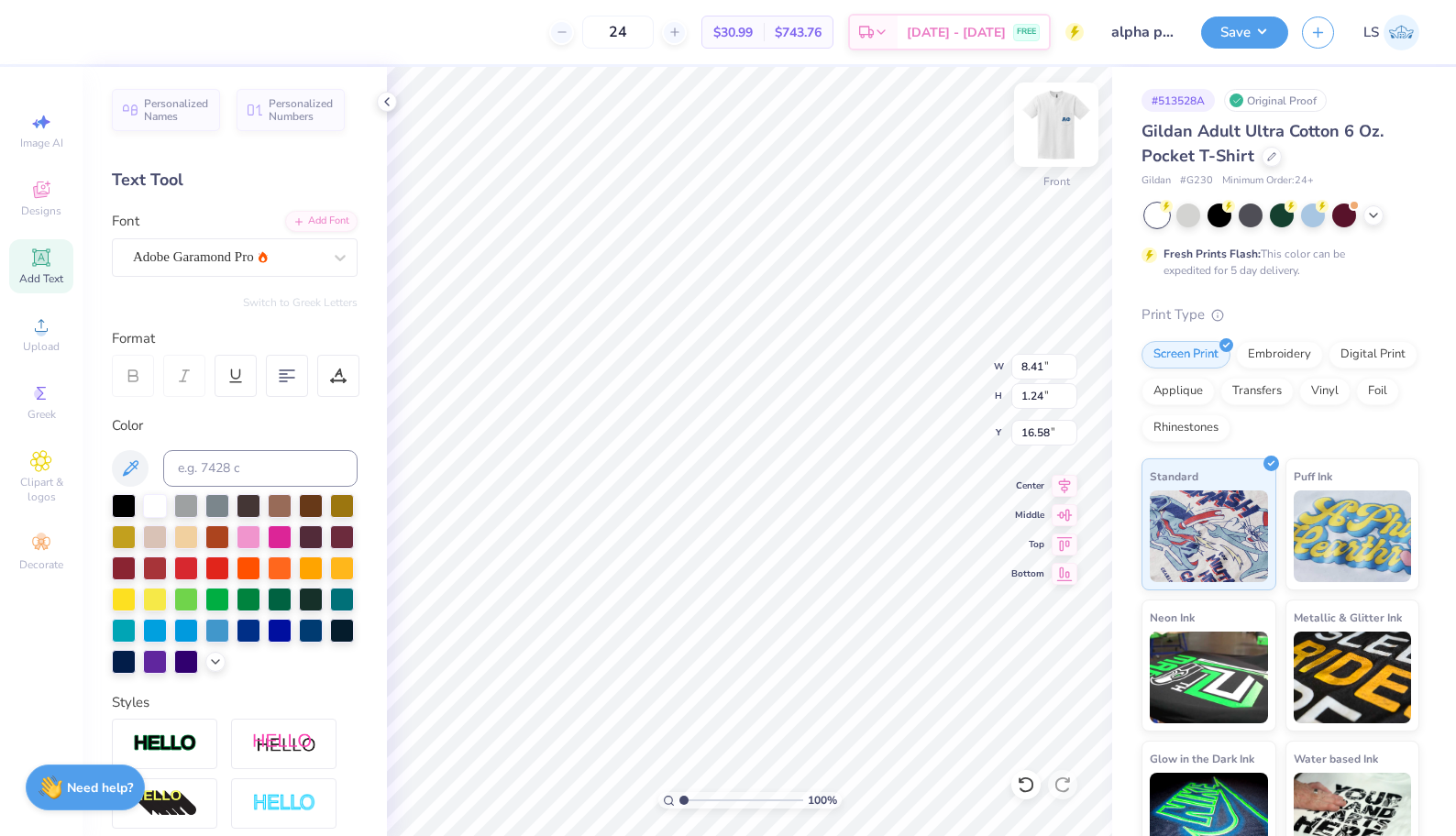
type input "7.06"
type input "1.04"
type input "16.29"
click at [1233, 50] on div "Save LS" at bounding box center [1328, 32] width 255 height 65
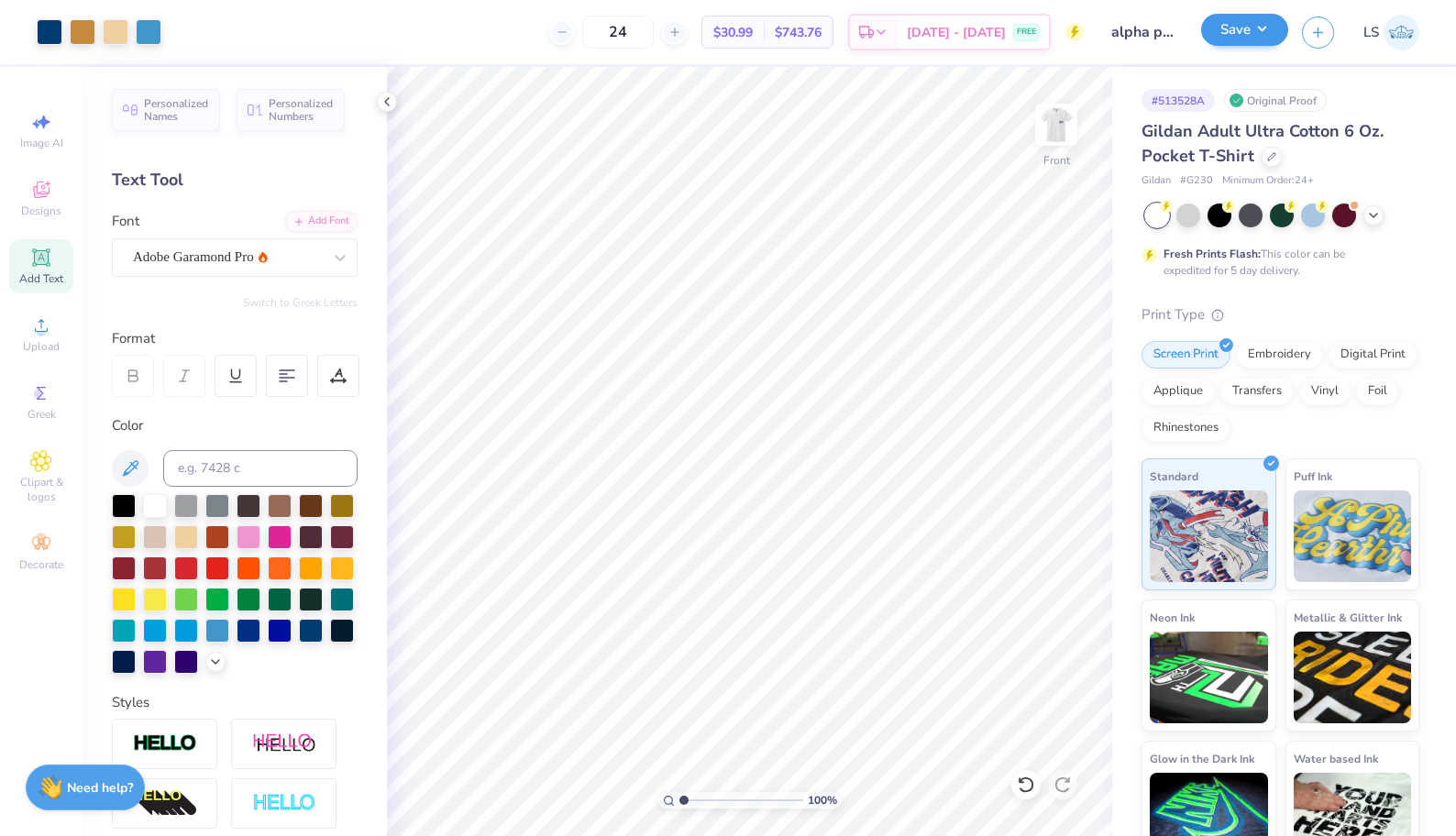
click at [1233, 37] on button "Save" at bounding box center [1244, 30] width 87 height 32
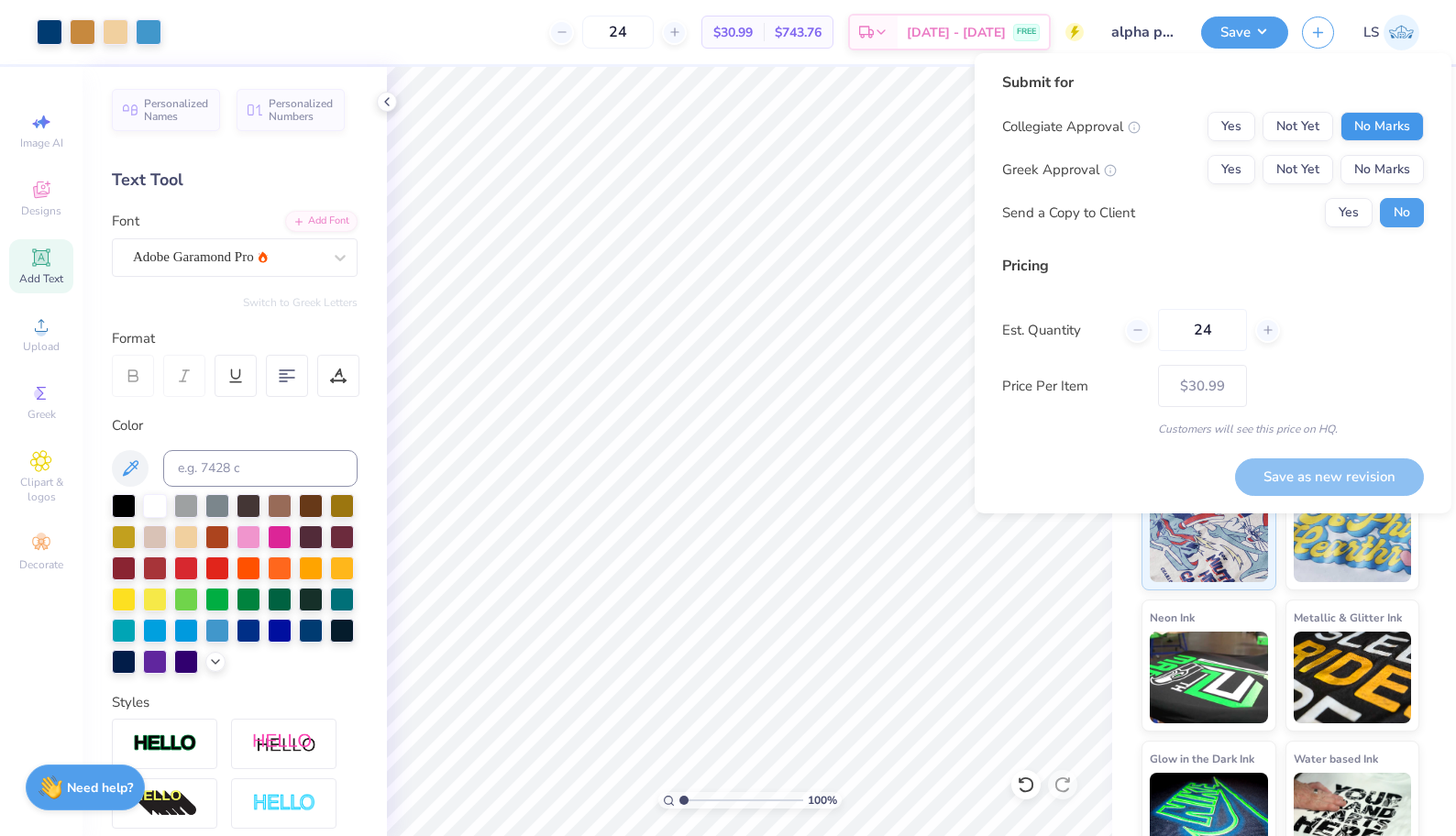
click at [1377, 132] on button "No Marks" at bounding box center [1381, 126] width 83 height 29
click at [1241, 166] on button "Yes" at bounding box center [1230, 169] width 48 height 29
click at [1322, 465] on button "Save as new revision" at bounding box center [1330, 477] width 189 height 37
type input "$30.99"
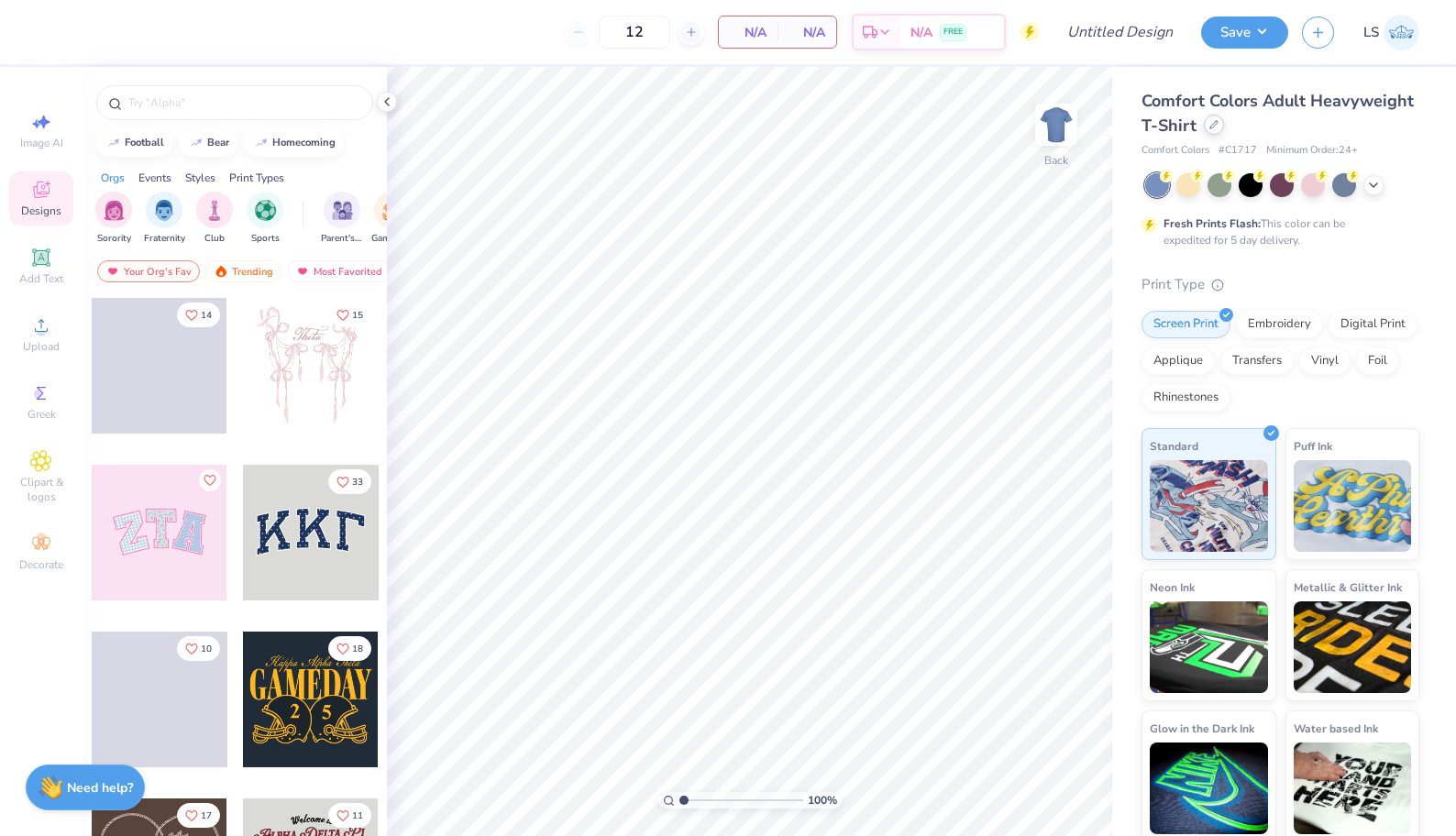
click at [1209, 125] on icon at bounding box center [1214, 125] width 9 height 9
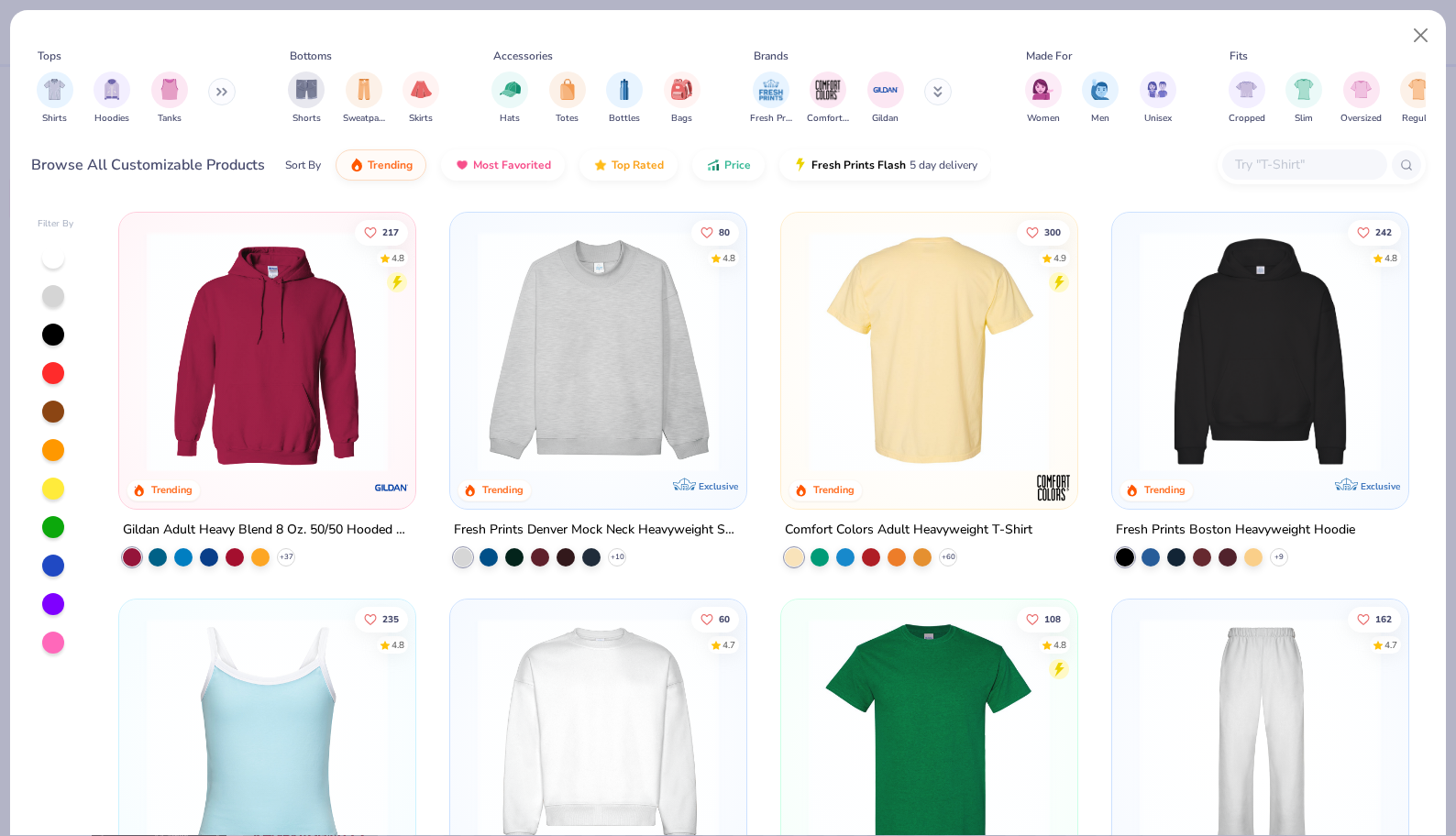
click at [534, 655] on img at bounding box center [598, 739] width 259 height 242
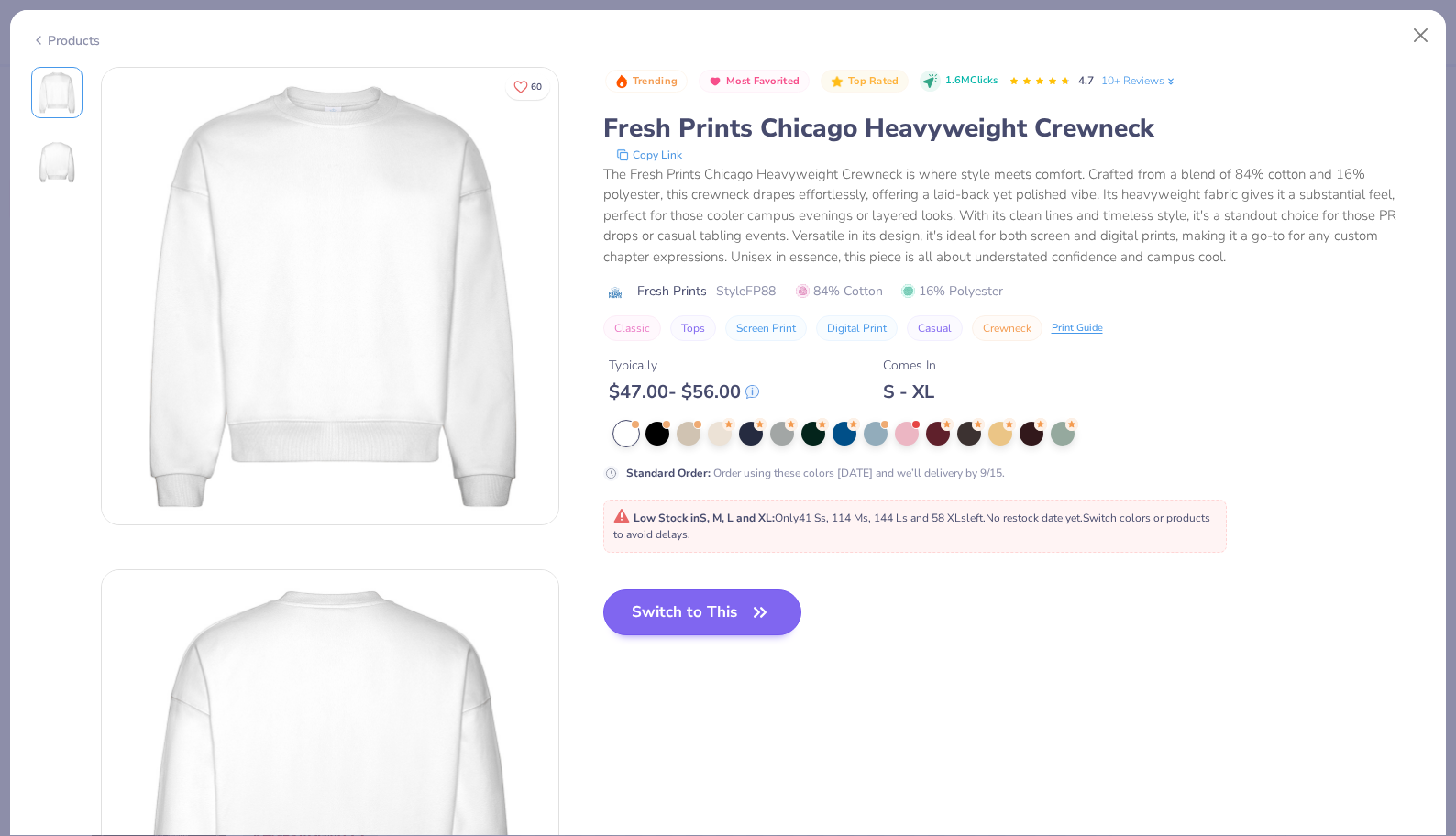
click at [739, 605] on button "Switch to This" at bounding box center [703, 612] width 199 height 46
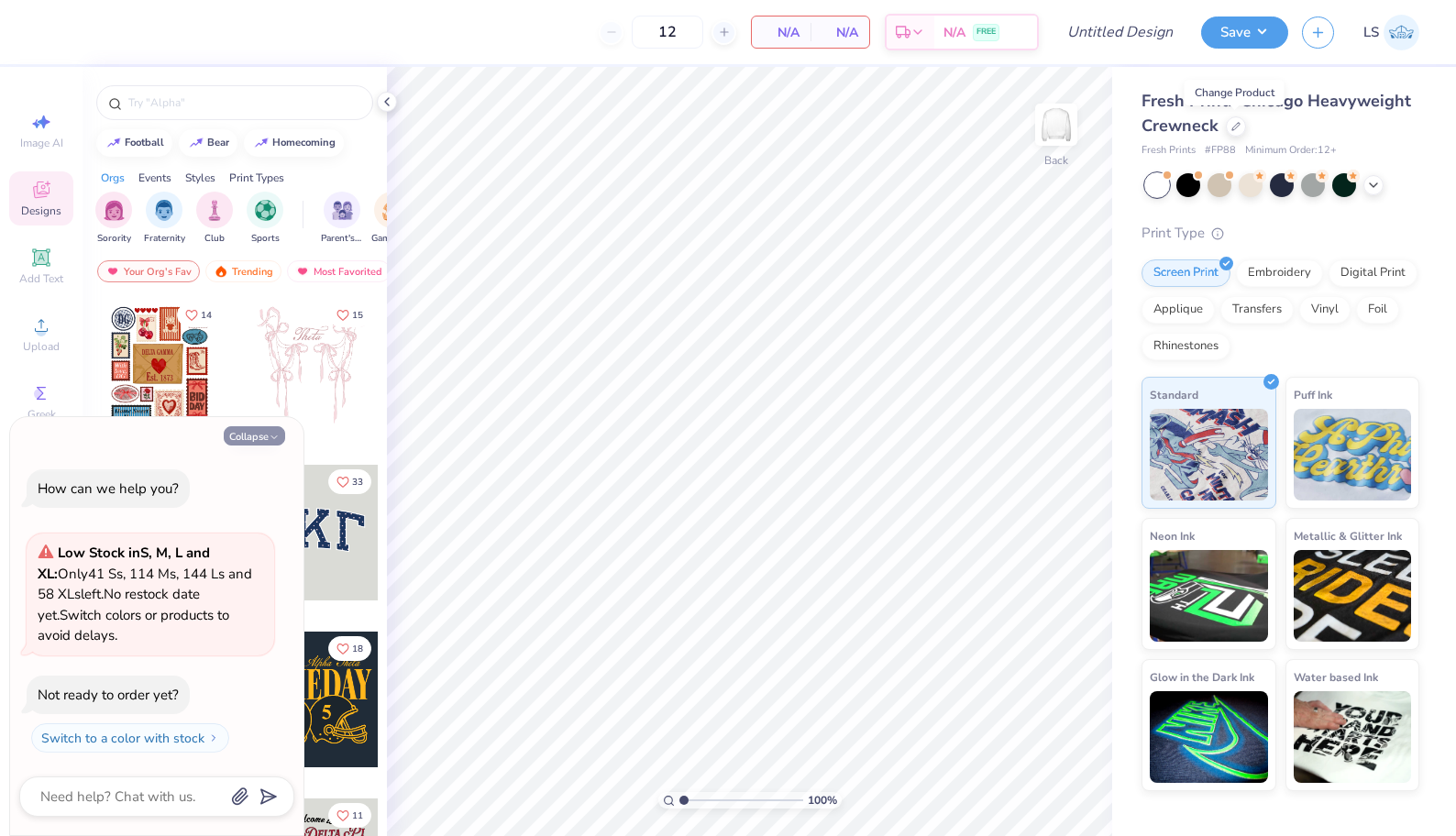
click at [244, 435] on button "Collapse" at bounding box center [255, 436] width 62 height 20
type textarea "x"
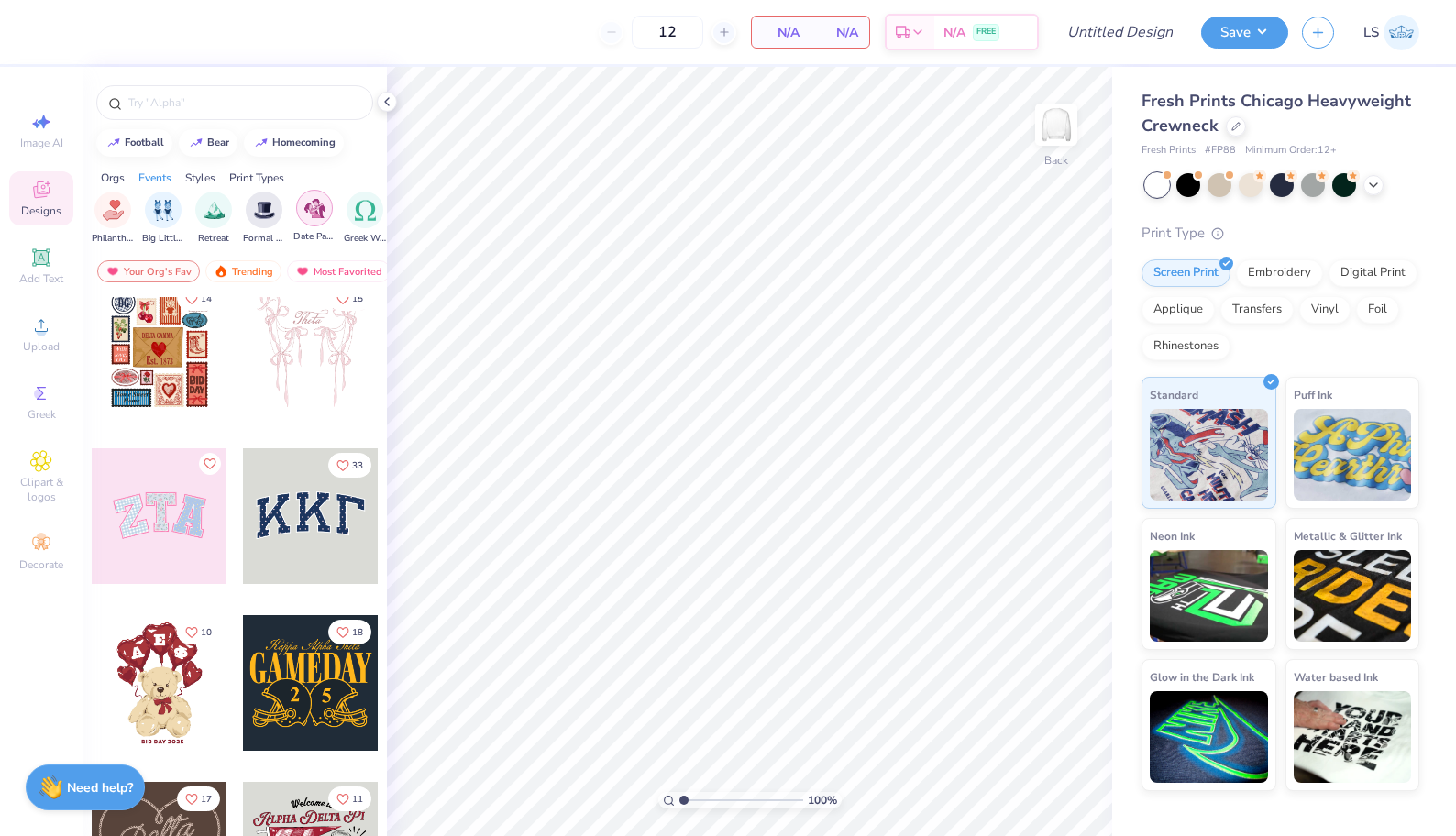
scroll to position [0, 431]
click at [259, 220] on div "filter for Formal & Semi" at bounding box center [263, 208] width 36 height 37
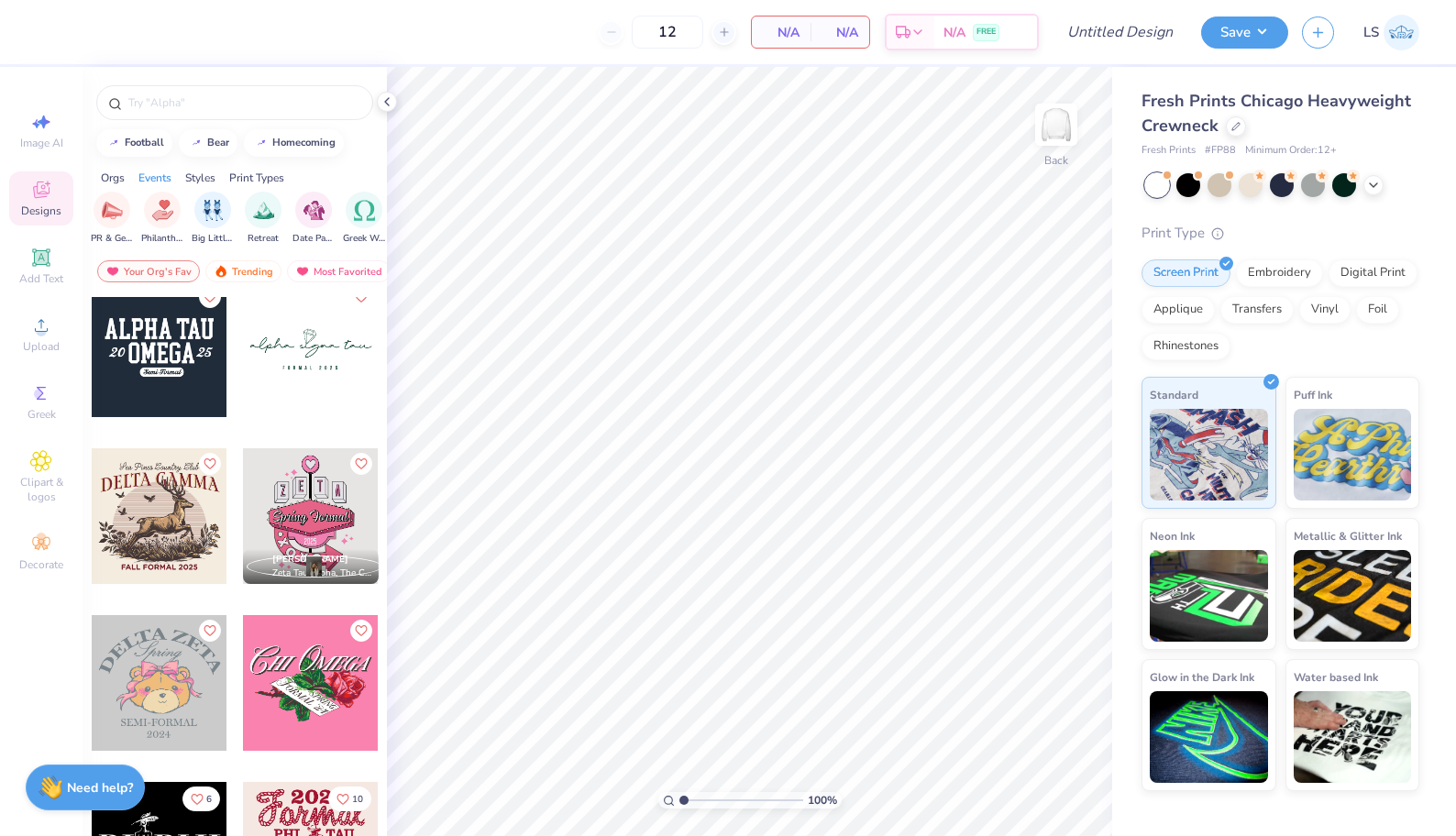
scroll to position [1134, 0]
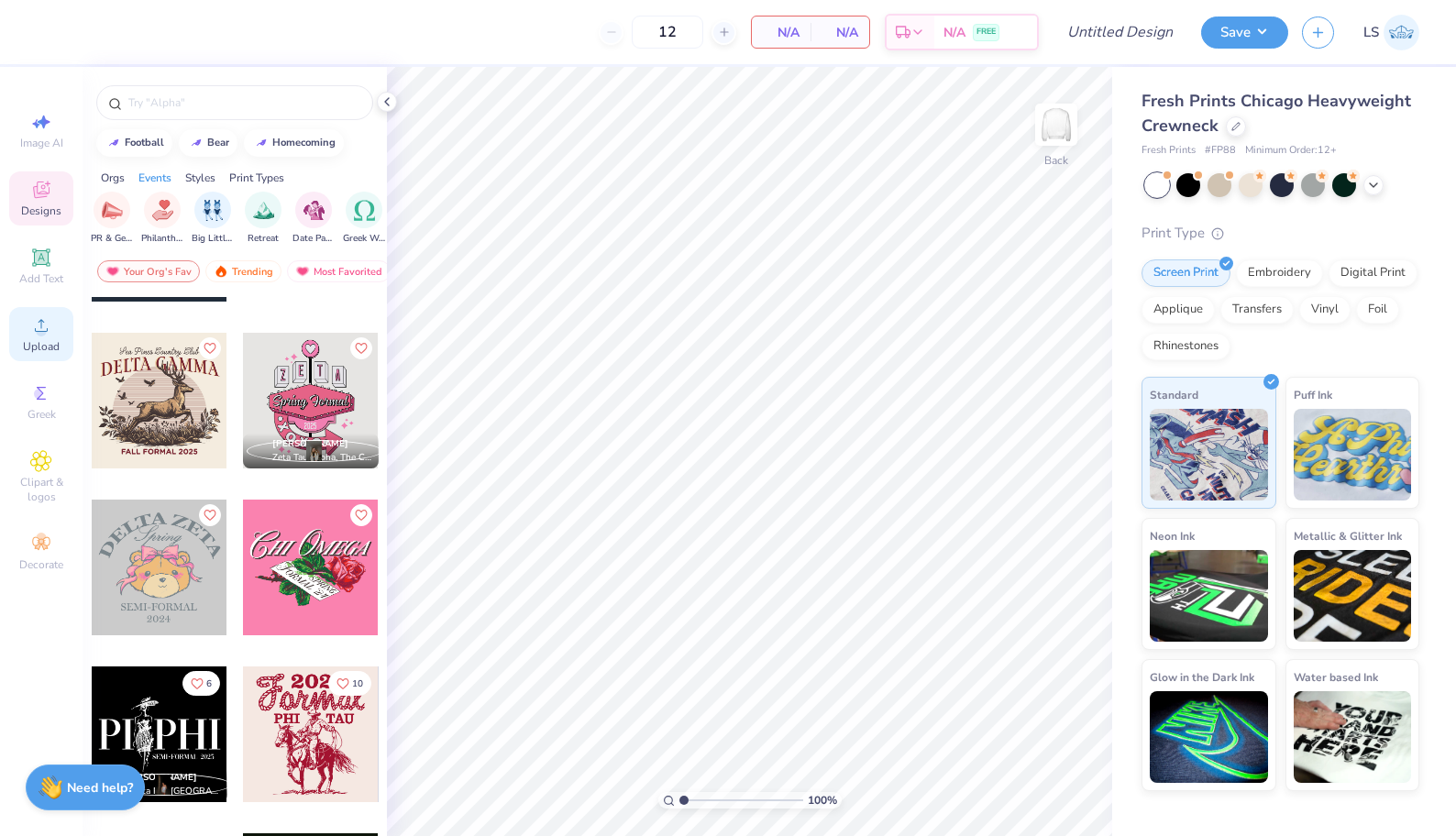
click at [51, 336] on icon at bounding box center [41, 326] width 22 height 22
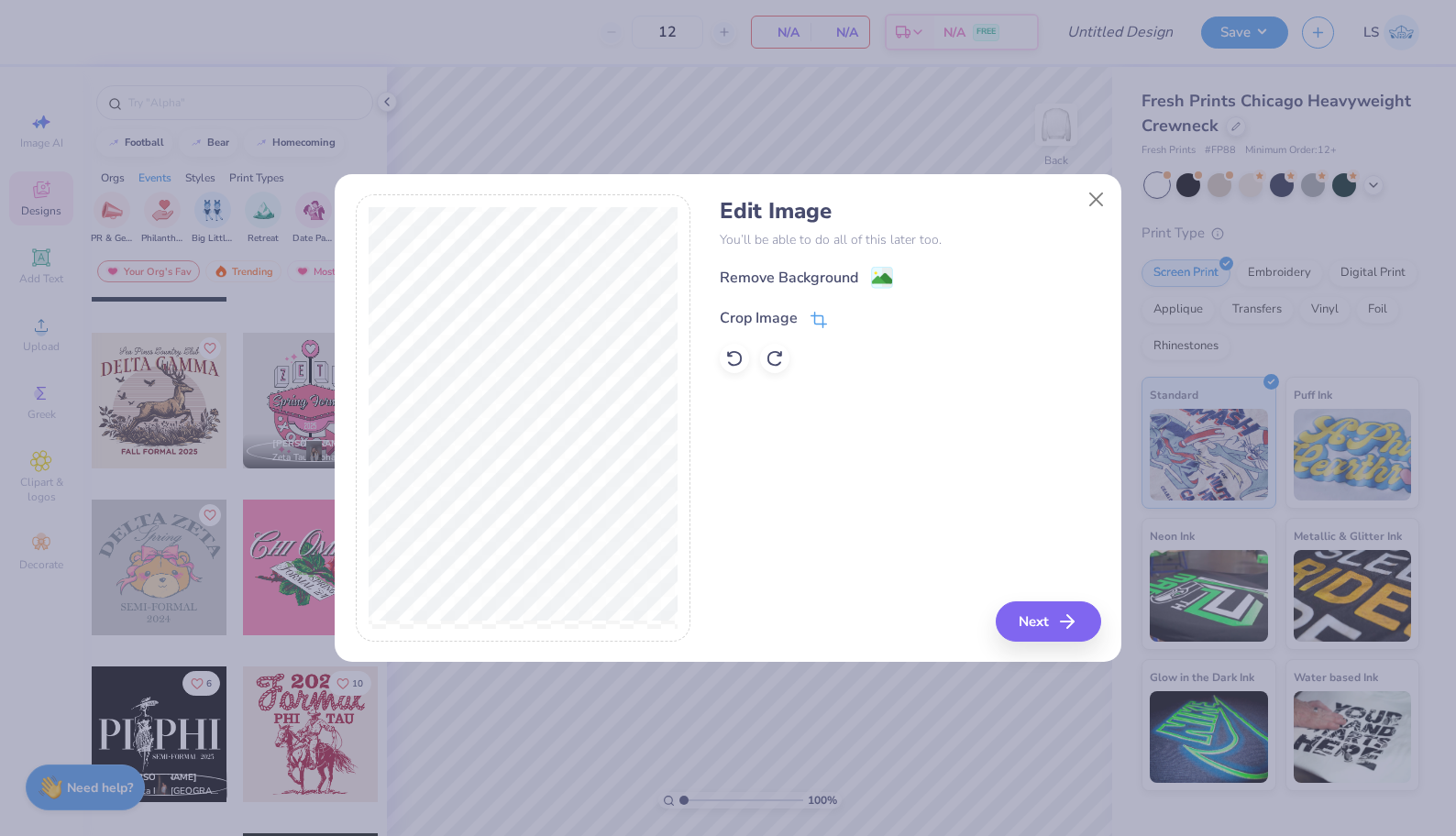
click at [818, 317] on icon at bounding box center [819, 320] width 17 height 17
click at [848, 316] on icon at bounding box center [850, 316] width 11 height 11
click at [886, 278] on image at bounding box center [882, 281] width 21 height 21
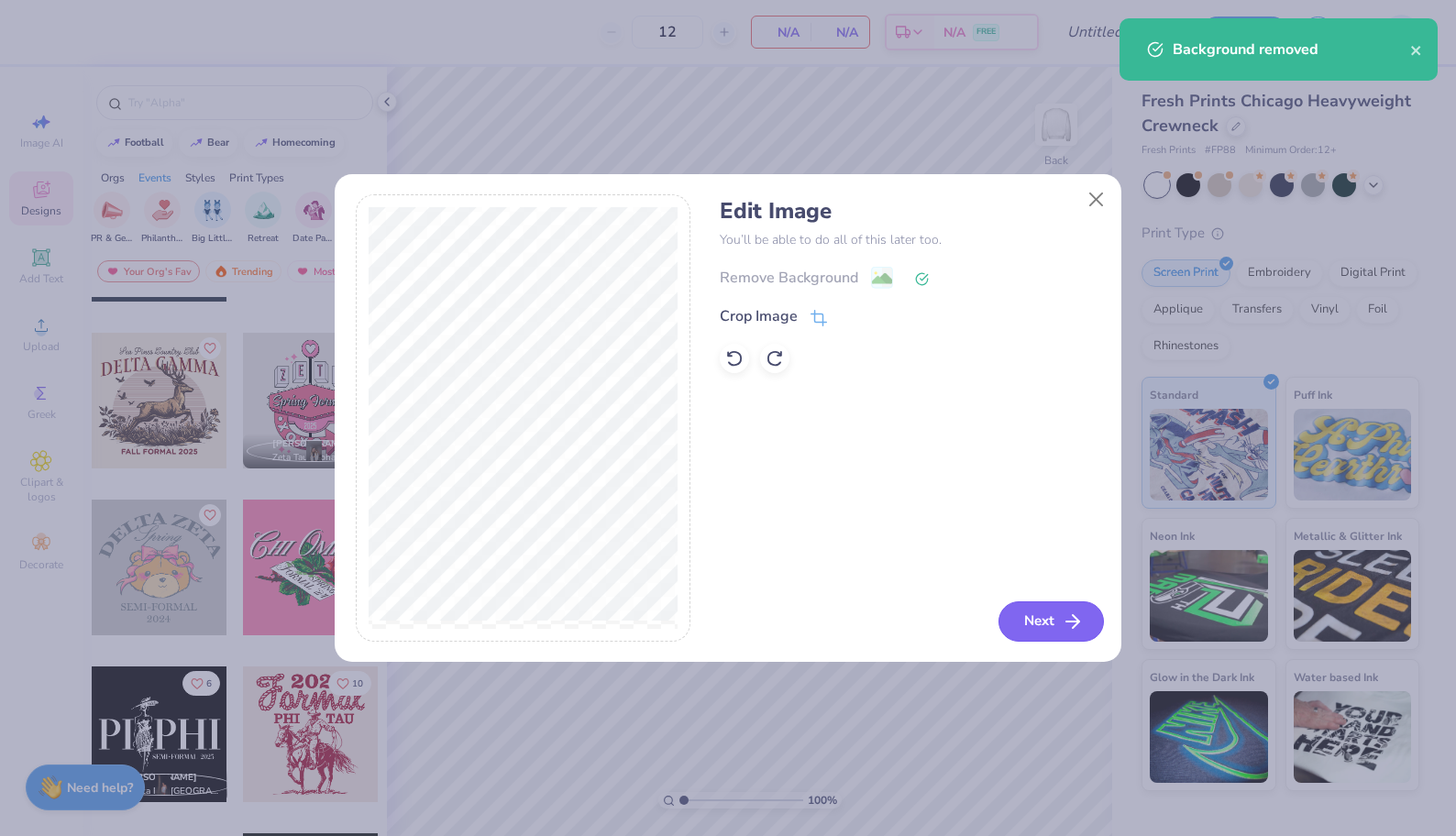
click at [1041, 612] on button "Next" at bounding box center [1051, 622] width 106 height 40
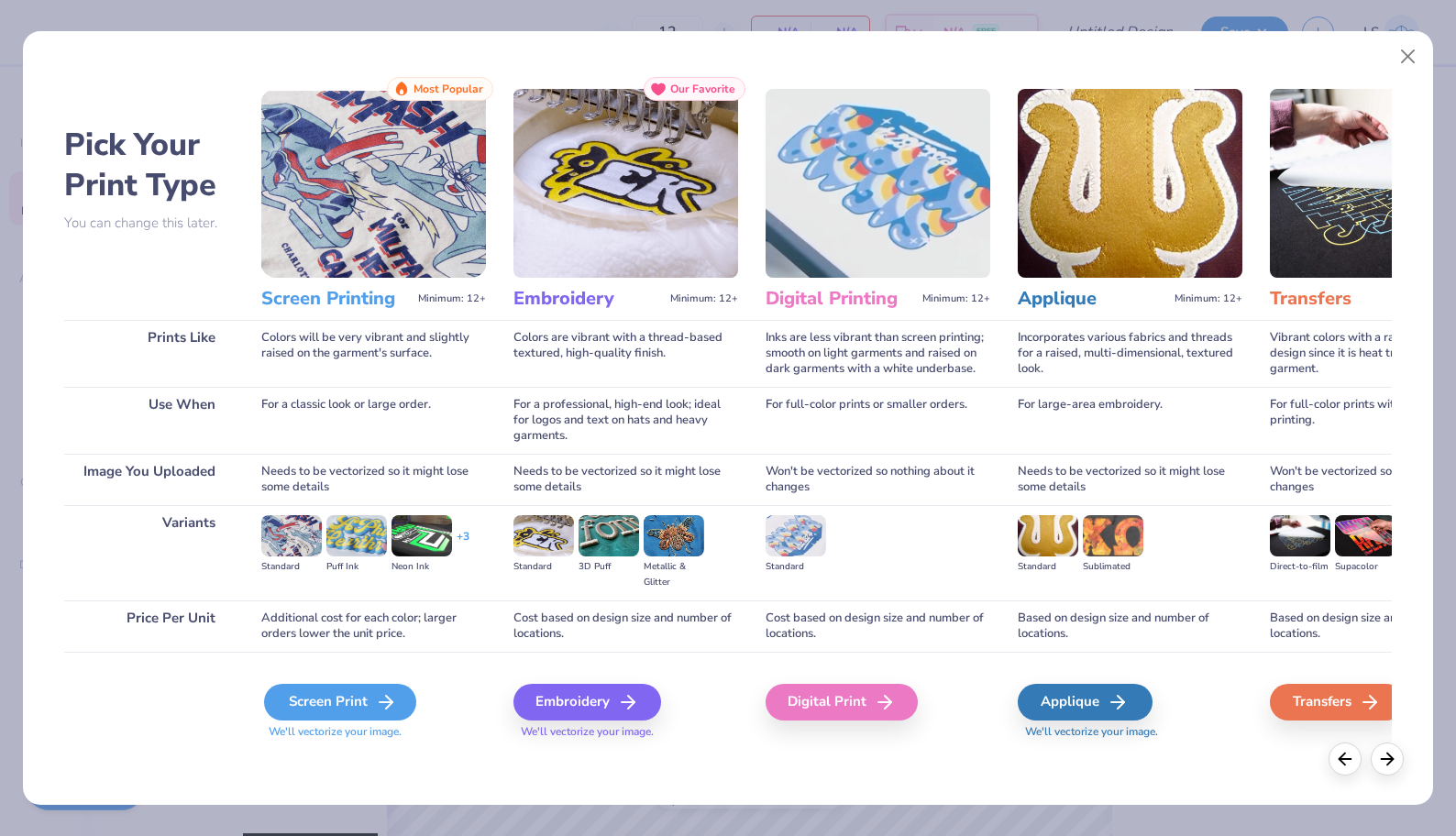
click at [357, 697] on div "Screen Print" at bounding box center [340, 702] width 153 height 37
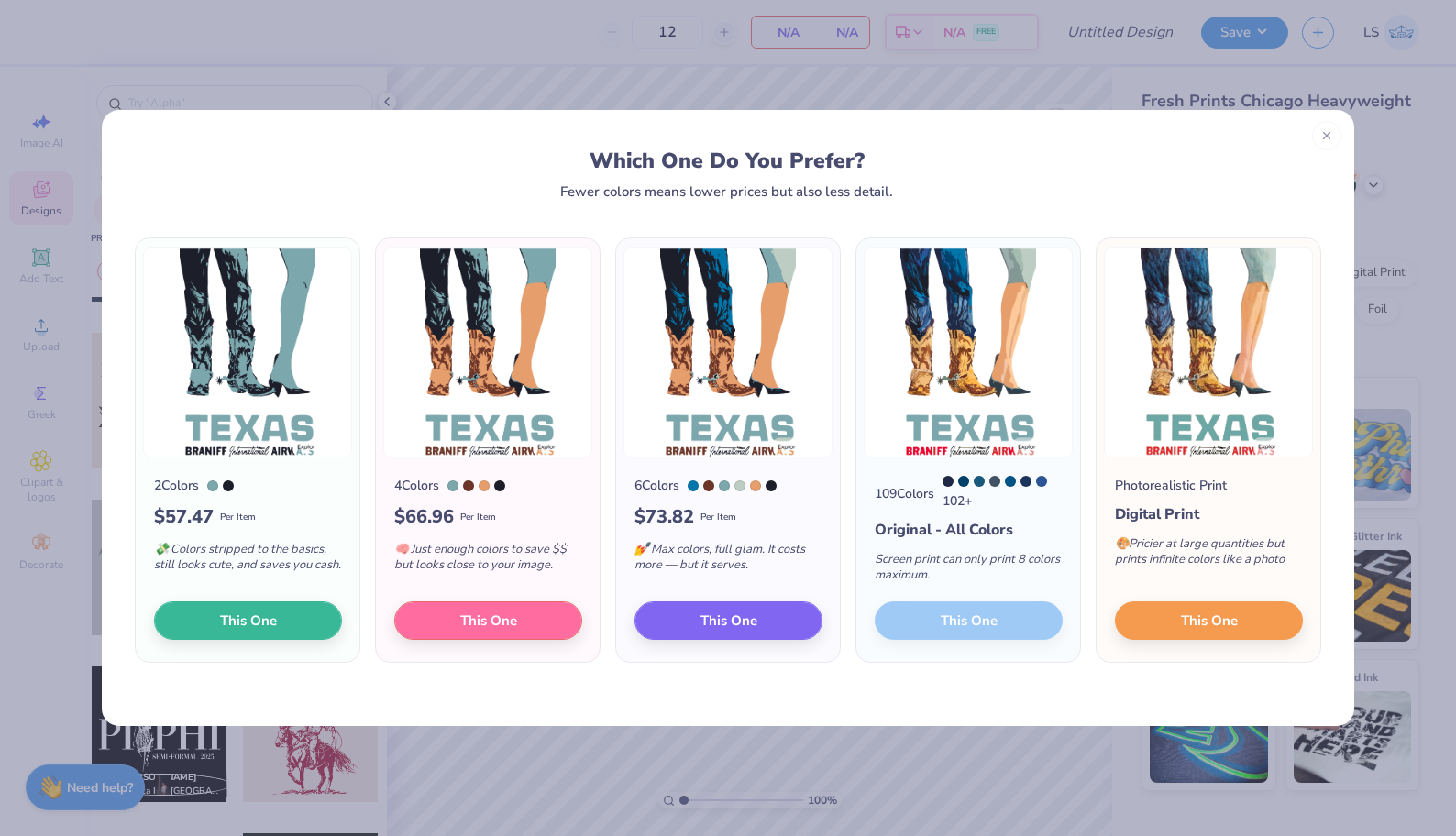
click at [968, 618] on div "109 Colors 102 + Original - All Colors Screen print can only print 8 colors max…" at bounding box center [968, 560] width 224 height 204
click at [1204, 629] on span "This One" at bounding box center [1209, 618] width 57 height 22
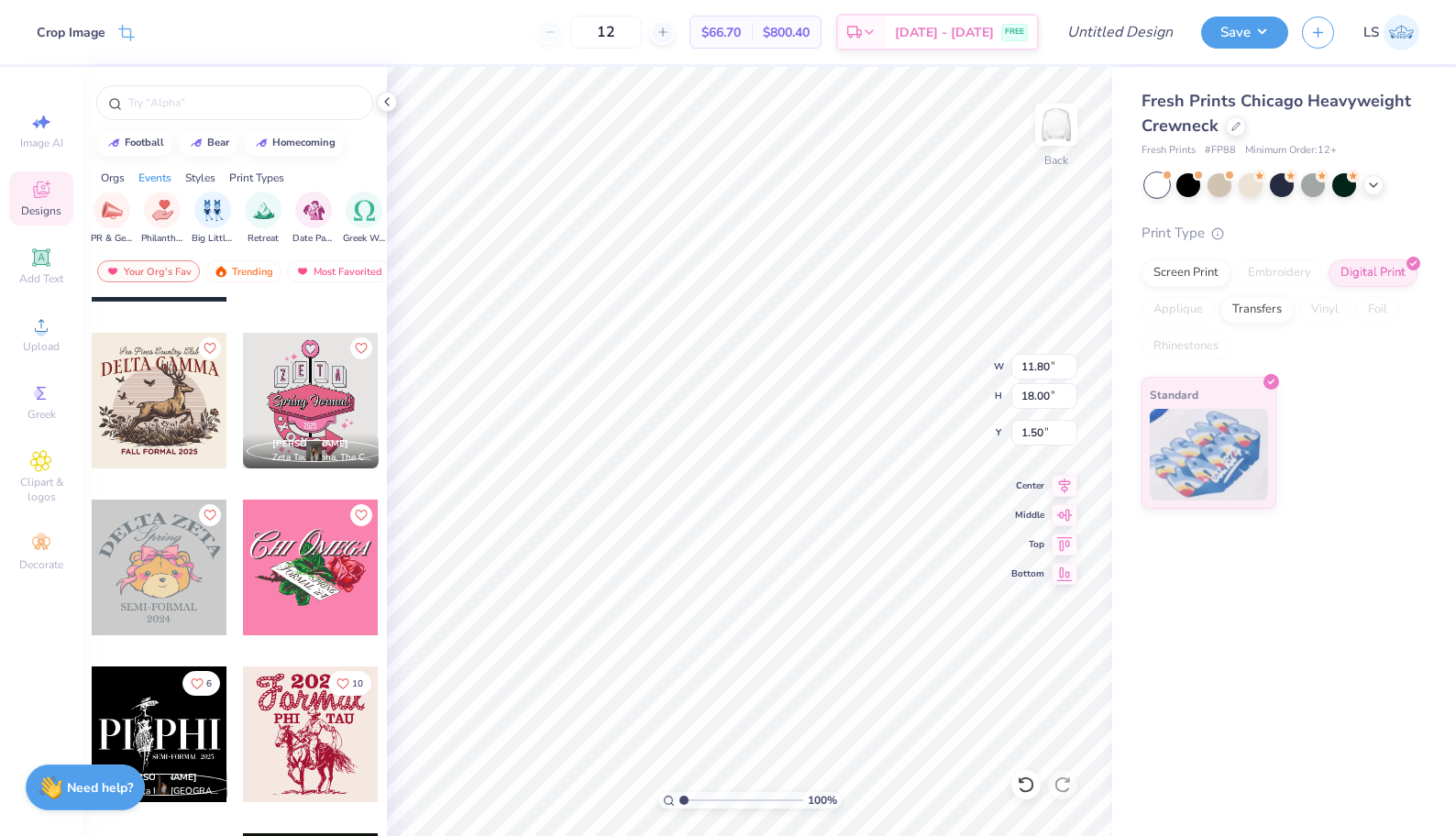
type input "9.70"
type input "14.81"
type input "3.00"
click at [823, 325] on li "Copy" at bounding box center [869, 338] width 144 height 36
click at [1059, 139] on img at bounding box center [1056, 125] width 73 height 73
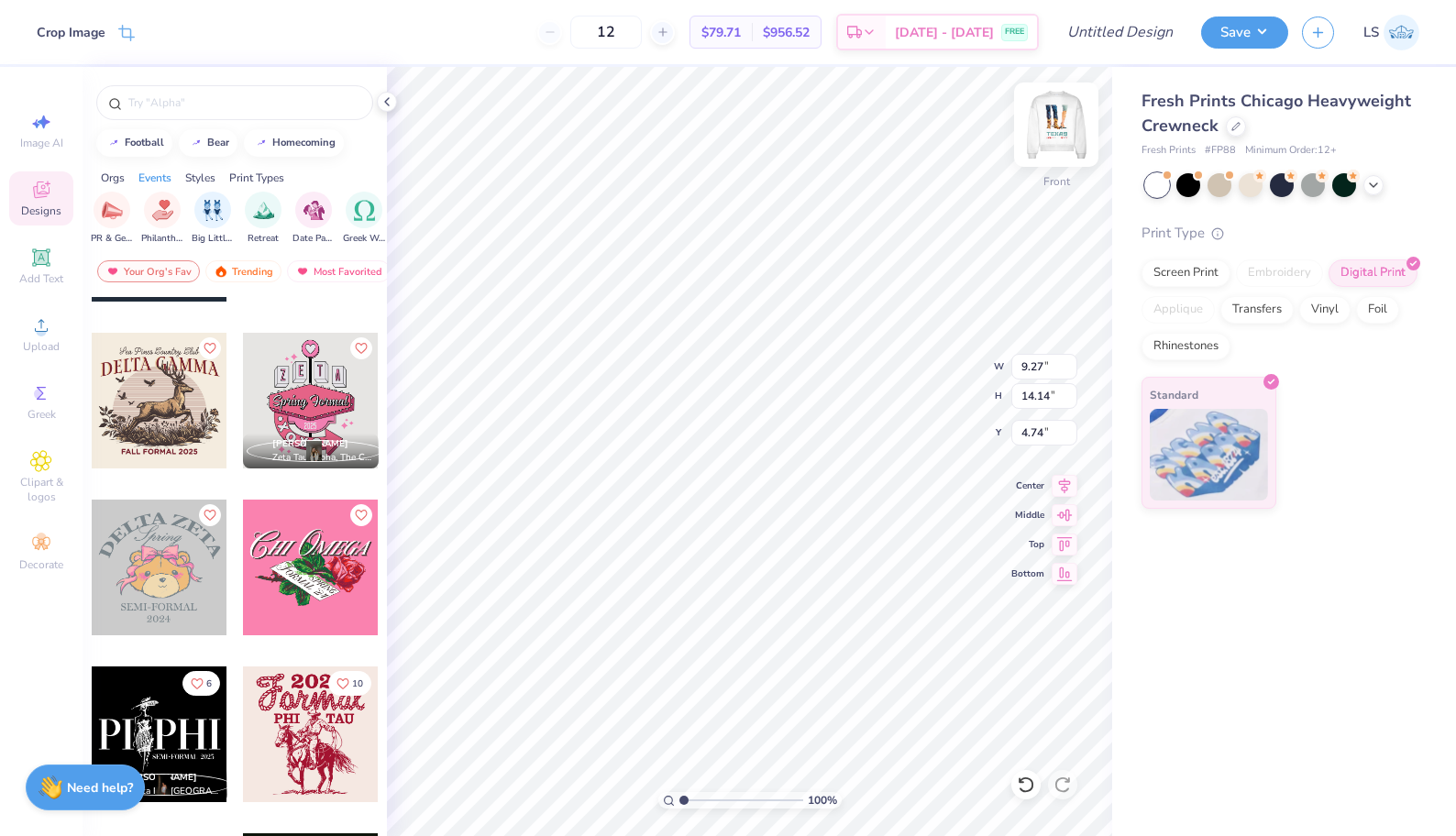
type input "9.76"
type input "14.89"
type input "3.00"
click at [1252, 30] on button "Save" at bounding box center [1244, 30] width 87 height 32
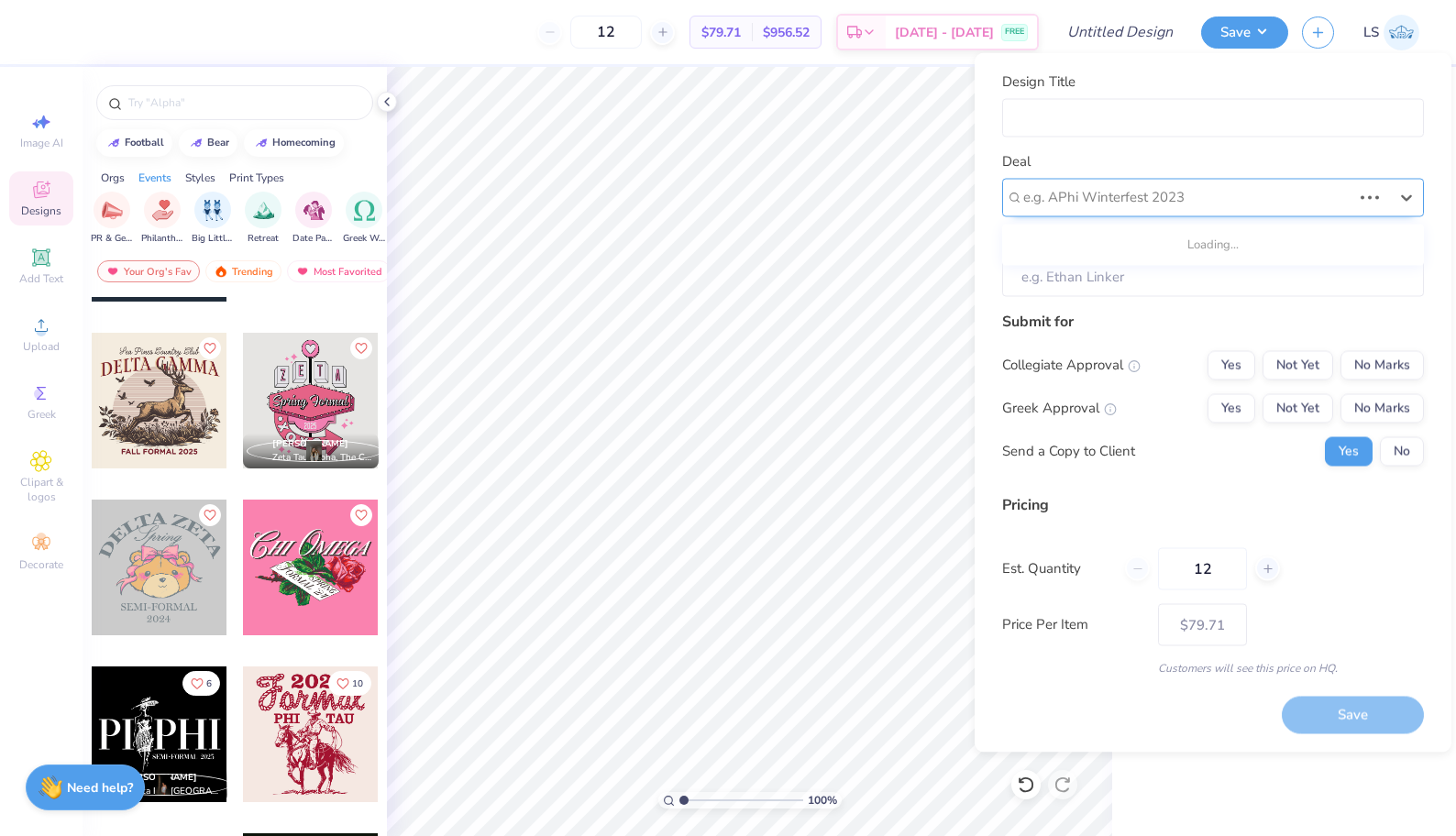
click at [1137, 202] on div "e.g. APhi Winterfest 2023" at bounding box center [1187, 198] width 328 height 22
click at [1200, 163] on div "Deal e.g. APhi Winterfest 2023" at bounding box center [1213, 184] width 422 height 66
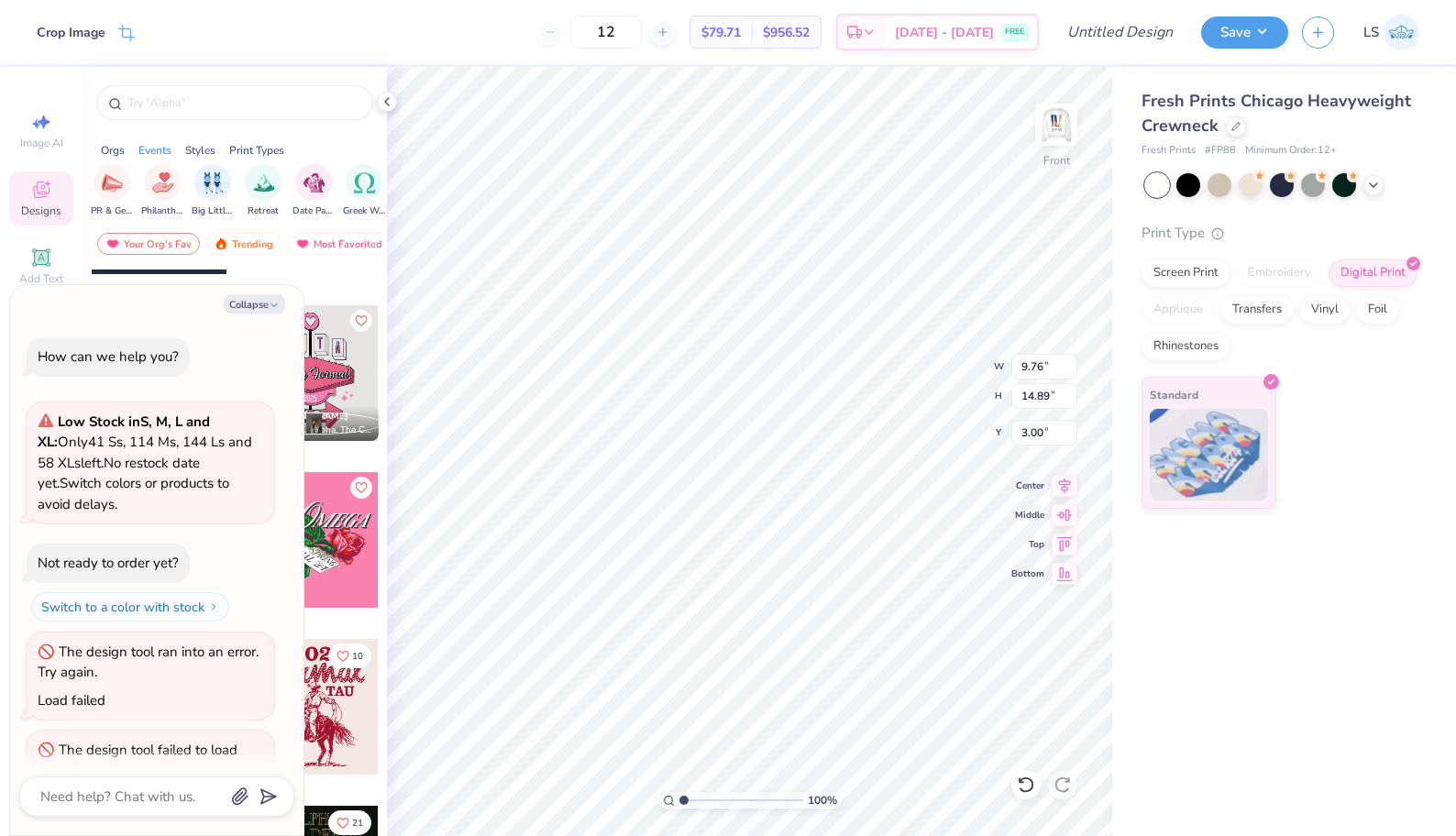
type textarea "x"
